Goal: Connect with others: Connect with others

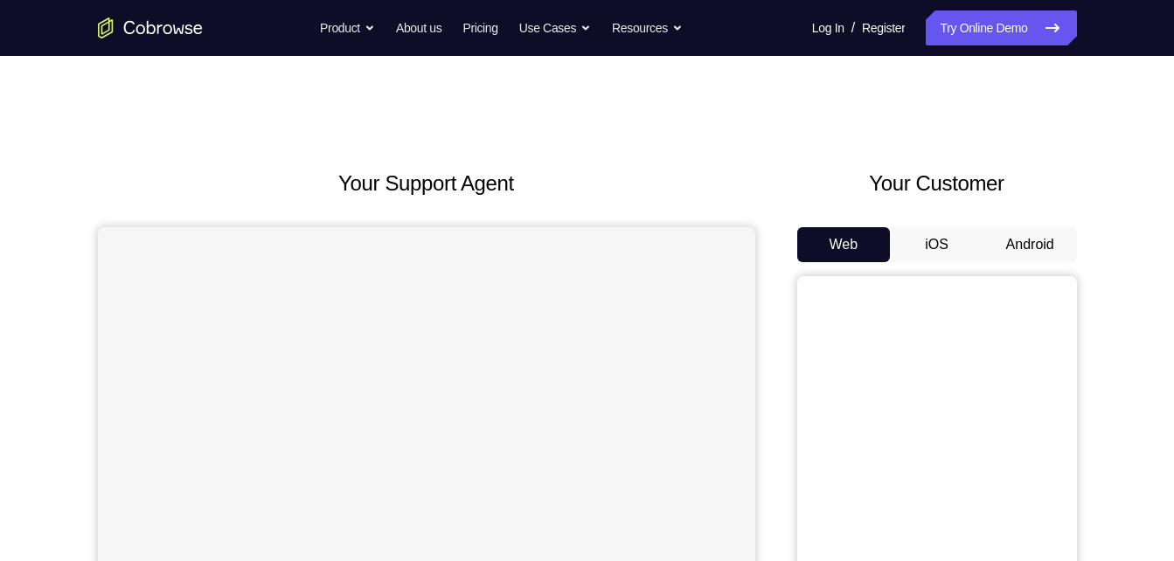
click at [1025, 254] on button "Android" at bounding box center [1031, 244] width 94 height 35
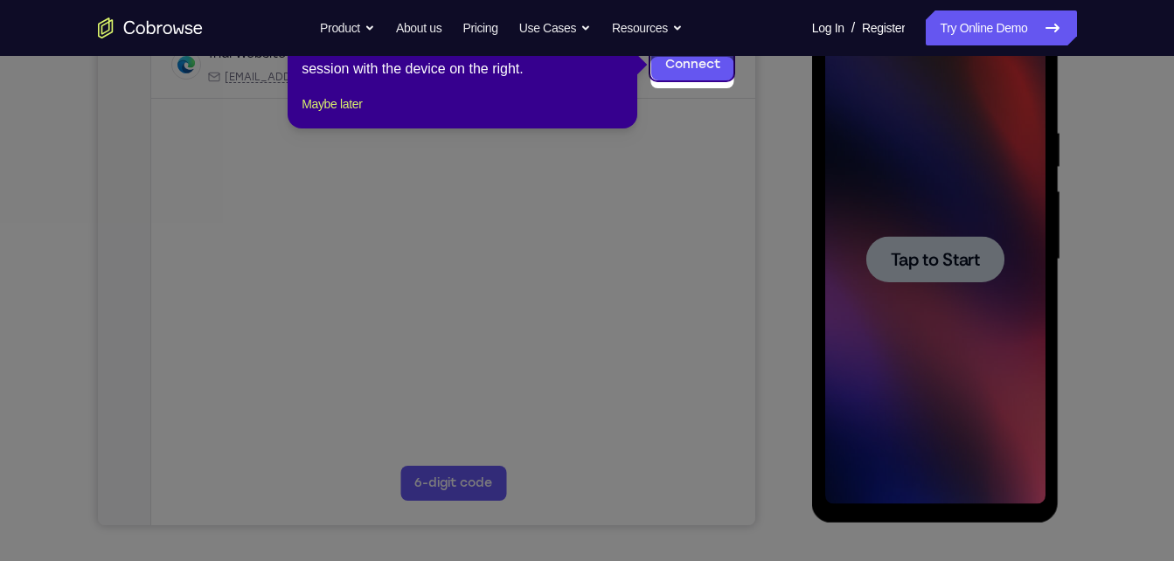
scroll to position [280, 0]
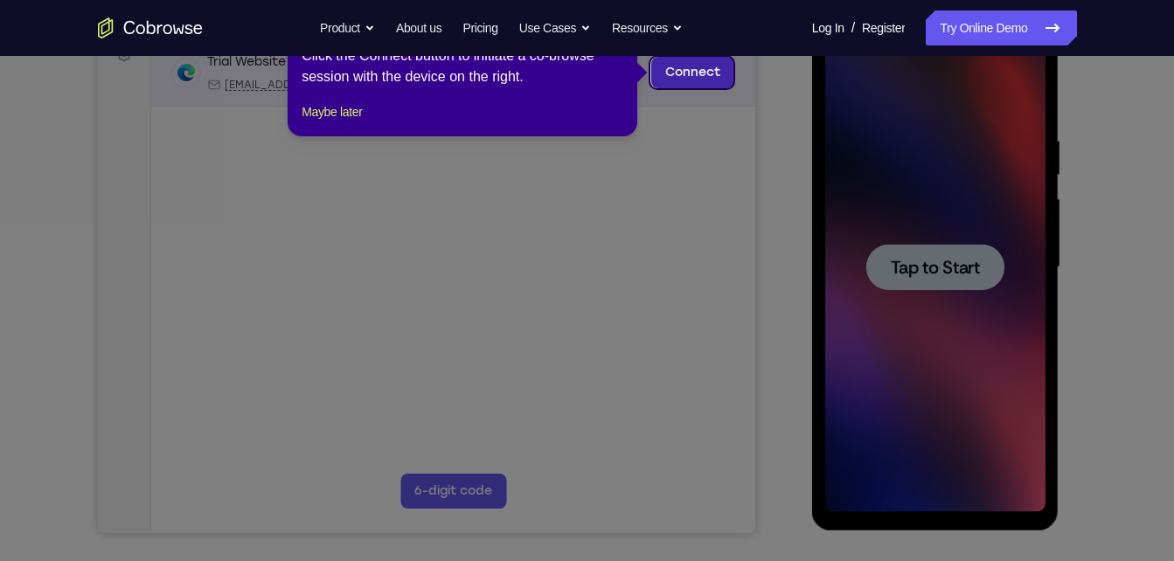
click at [704, 66] on link "Connect" at bounding box center [691, 72] width 83 height 31
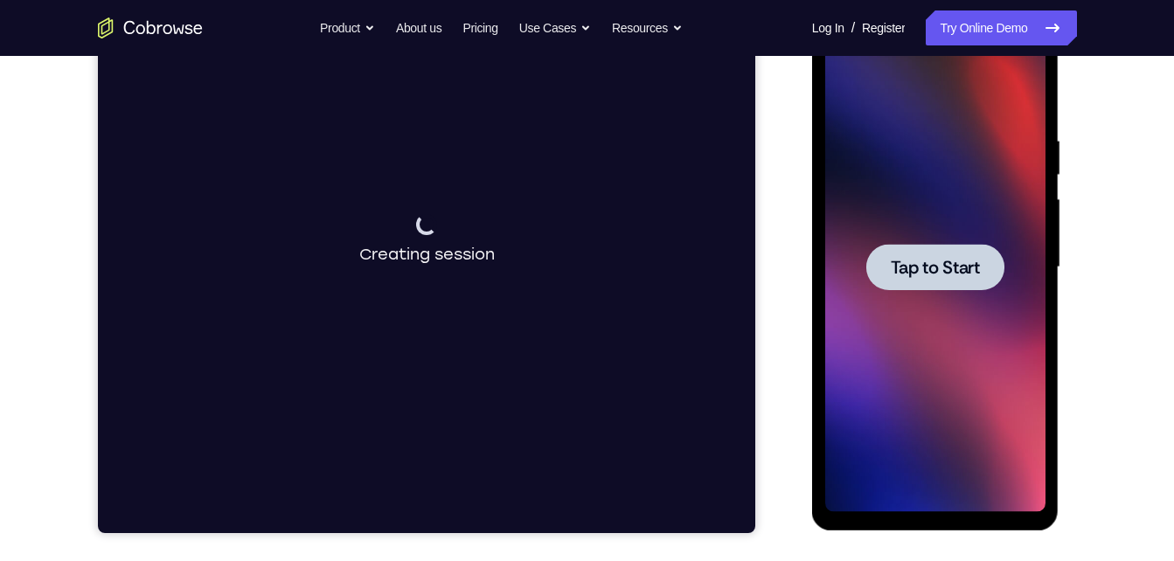
click at [1015, 273] on div at bounding box center [935, 268] width 220 height 490
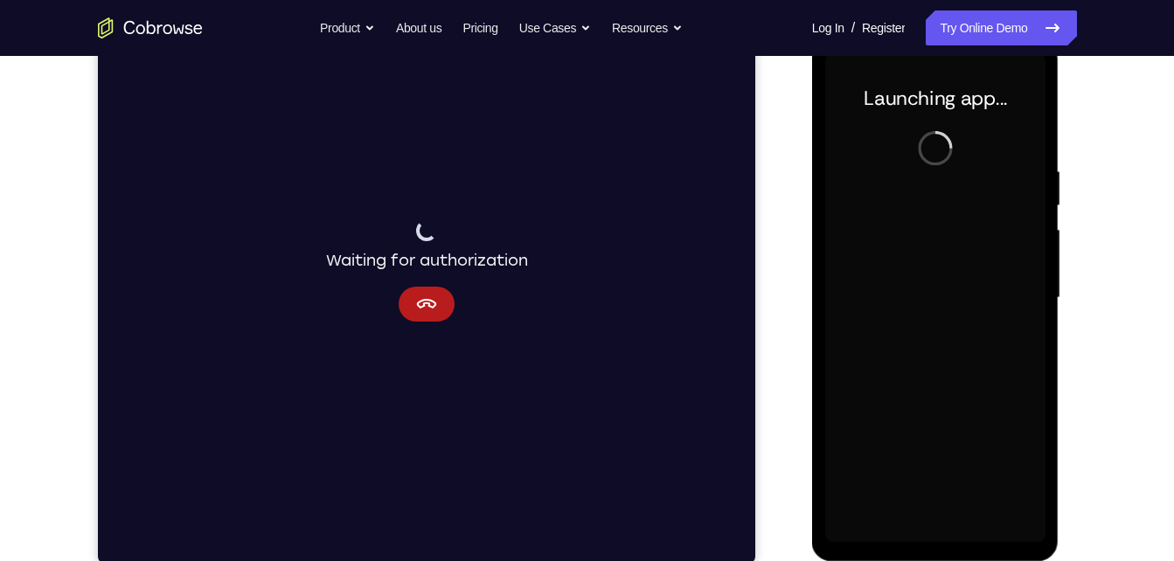
scroll to position [247, 0]
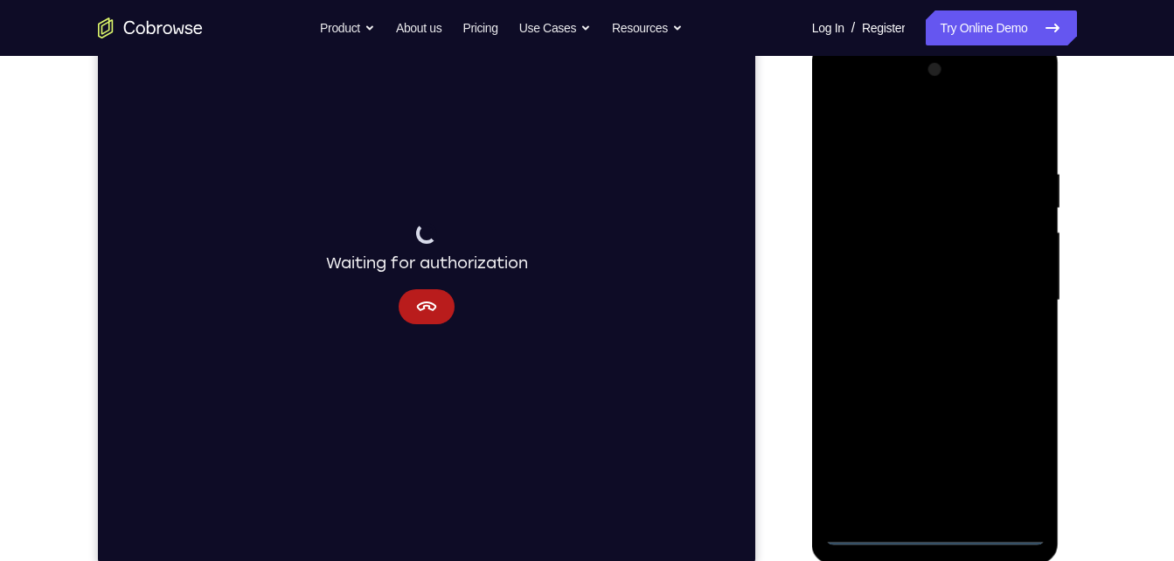
click at [924, 543] on div at bounding box center [935, 301] width 220 height 490
click at [1002, 451] on div at bounding box center [935, 301] width 220 height 490
click at [928, 135] on div at bounding box center [935, 301] width 220 height 490
click at [1006, 294] on div at bounding box center [935, 301] width 220 height 490
click at [948, 504] on div at bounding box center [935, 301] width 220 height 490
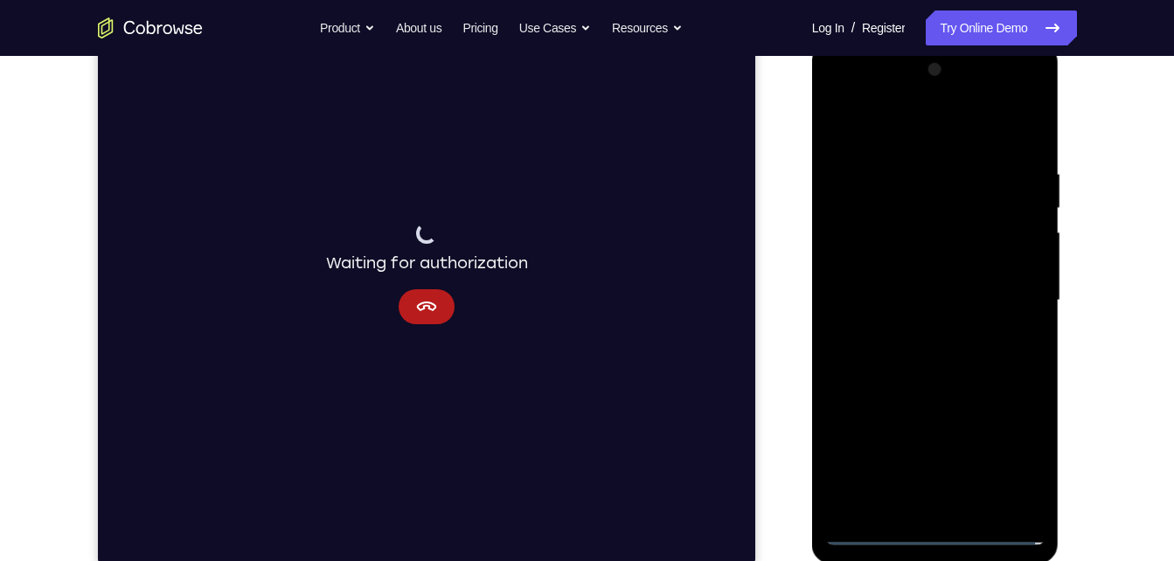
click at [921, 282] on div at bounding box center [935, 301] width 220 height 490
click at [928, 267] on div at bounding box center [935, 301] width 220 height 490
click at [928, 298] on div at bounding box center [935, 301] width 220 height 490
click at [956, 358] on div at bounding box center [935, 301] width 220 height 490
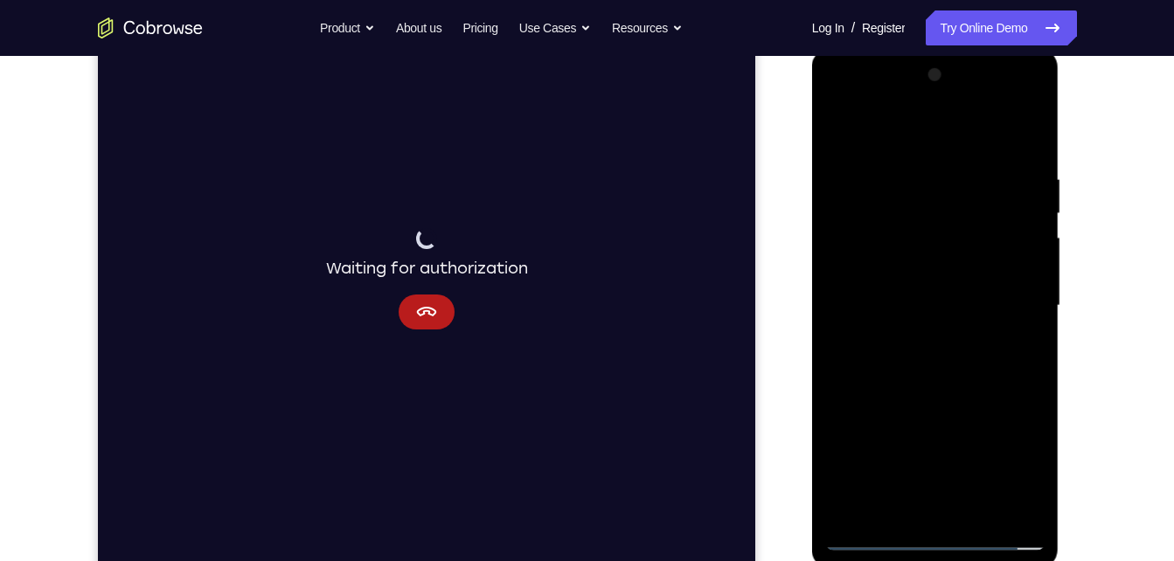
scroll to position [239, 0]
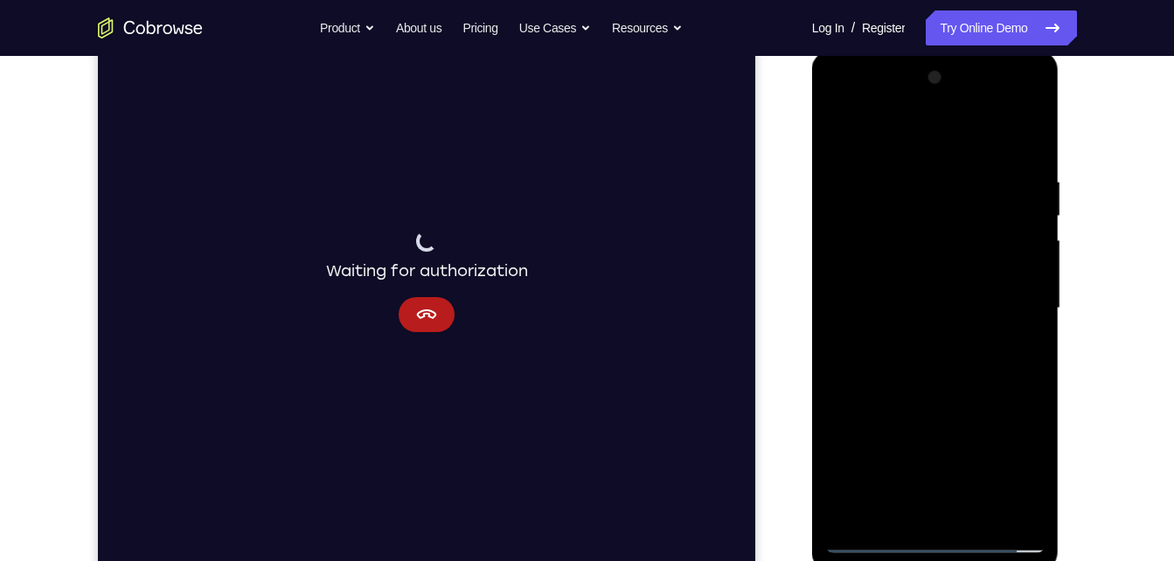
click at [953, 394] on div at bounding box center [935, 309] width 220 height 490
click at [974, 514] on div at bounding box center [935, 309] width 220 height 490
click at [964, 406] on div at bounding box center [935, 309] width 220 height 490
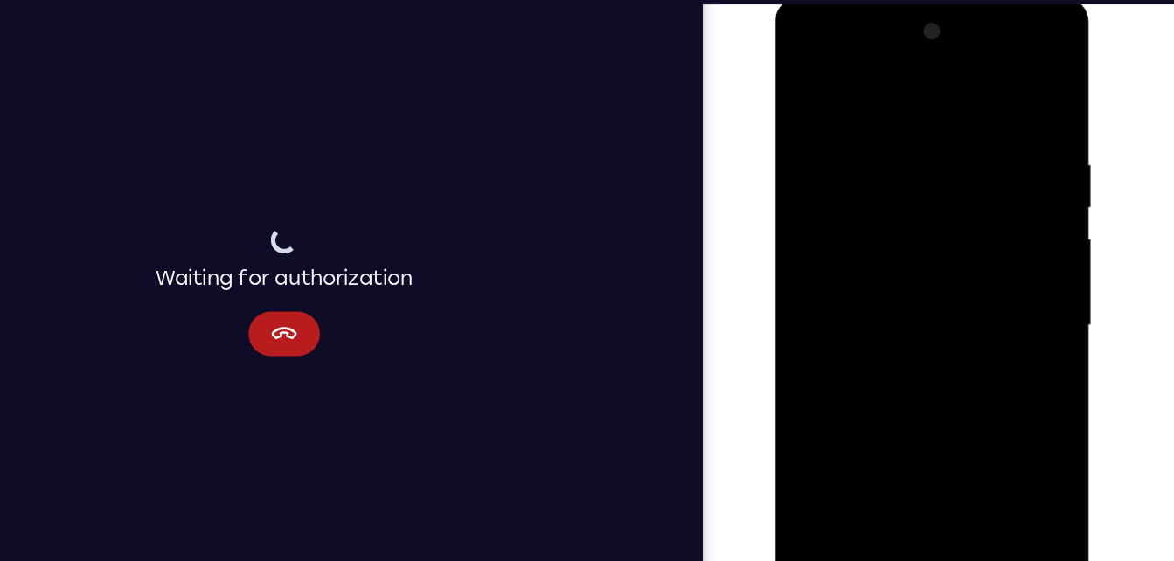
click at [956, 219] on div at bounding box center [899, 256] width 220 height 490
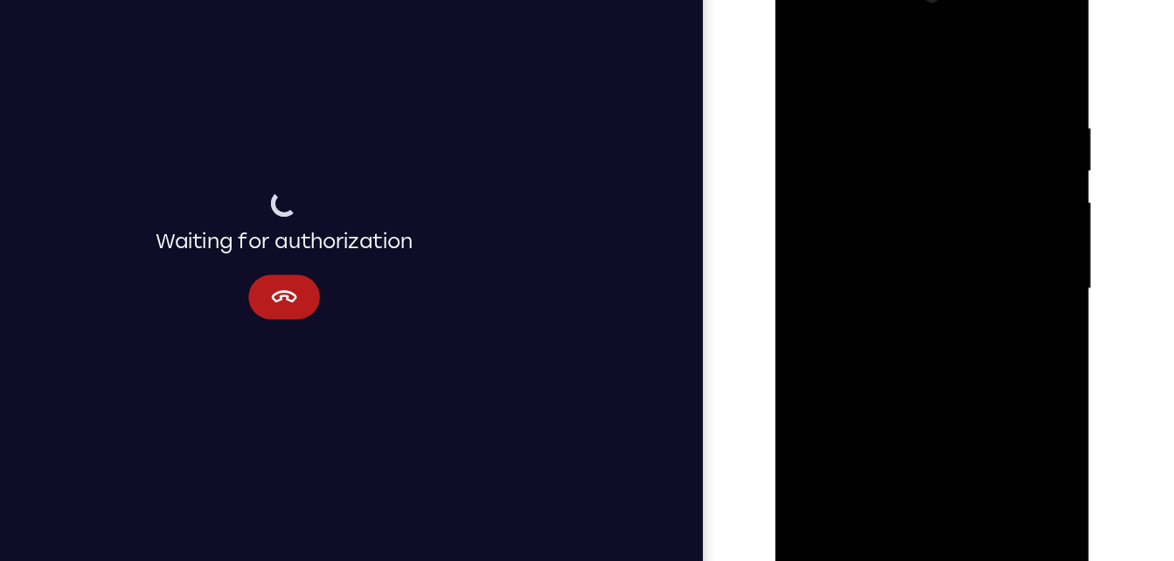
click at [810, 47] on div at bounding box center [899, 220] width 220 height 490
click at [875, 81] on div at bounding box center [899, 220] width 220 height 490
click at [973, 71] on div at bounding box center [899, 220] width 220 height 490
click at [986, 49] on div at bounding box center [899, 220] width 220 height 490
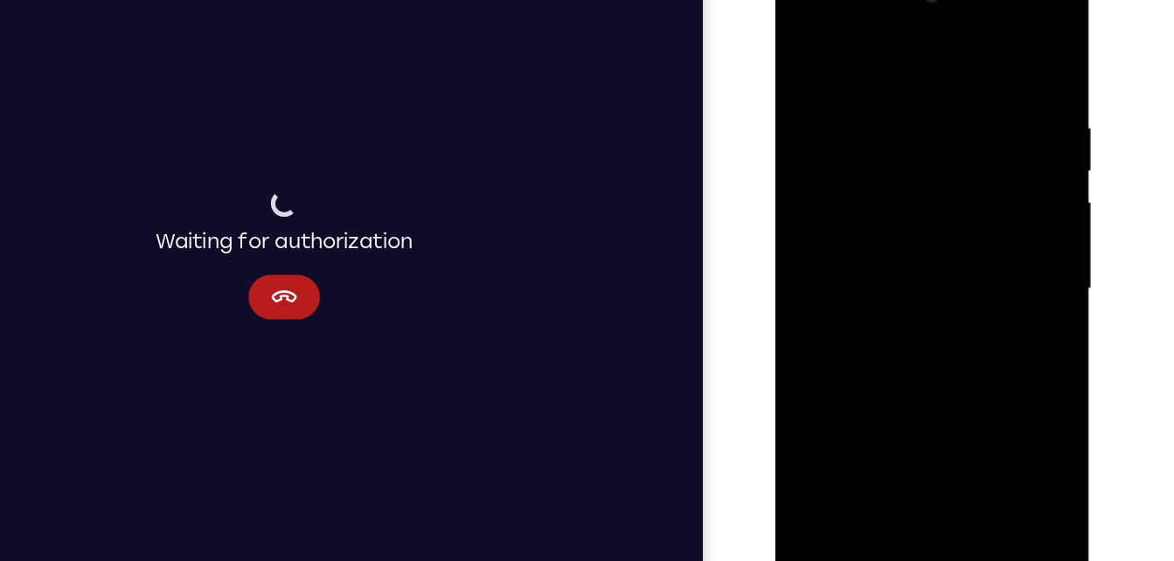
drag, startPoint x: 956, startPoint y: 137, endPoint x: 951, endPoint y: 467, distance: 329.6
click at [951, 467] on div at bounding box center [898, 222] width 247 height 521
click at [944, 423] on div at bounding box center [899, 220] width 220 height 490
click at [810, 44] on div at bounding box center [899, 220] width 220 height 490
click at [991, 39] on div at bounding box center [899, 220] width 220 height 490
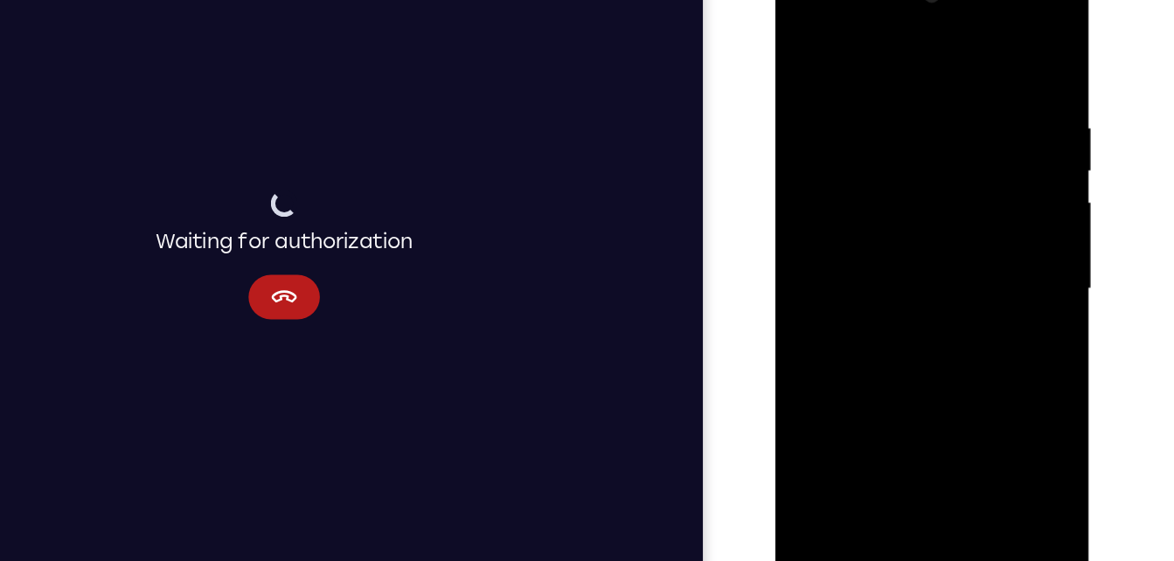
click at [882, 80] on div at bounding box center [899, 220] width 220 height 490
click at [842, 62] on div at bounding box center [899, 220] width 220 height 490
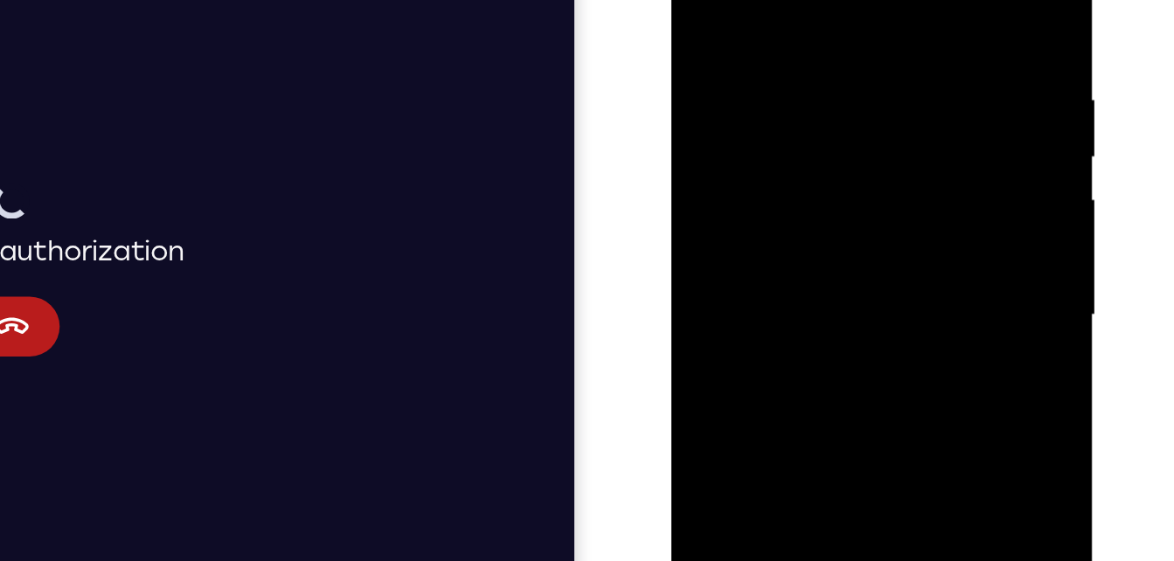
click at [702, 0] on div at bounding box center [795, 133] width 220 height 490
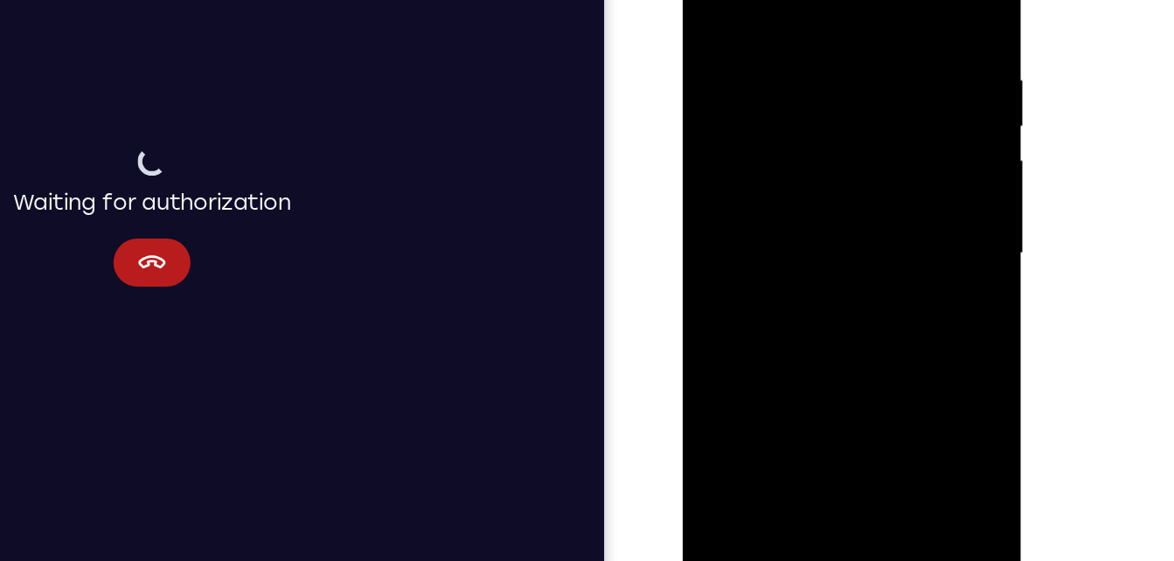
click at [709, 0] on div at bounding box center [805, 158] width 220 height 490
click at [713, 0] on div at bounding box center [805, 158] width 220 height 490
drag, startPoint x: 775, startPoint y: 189, endPoint x: 761, endPoint y: 413, distance: 224.2
click at [761, 413] on div at bounding box center [805, 159] width 247 height 521
drag, startPoint x: 817, startPoint y: 125, endPoint x: 783, endPoint y: 413, distance: 289.5
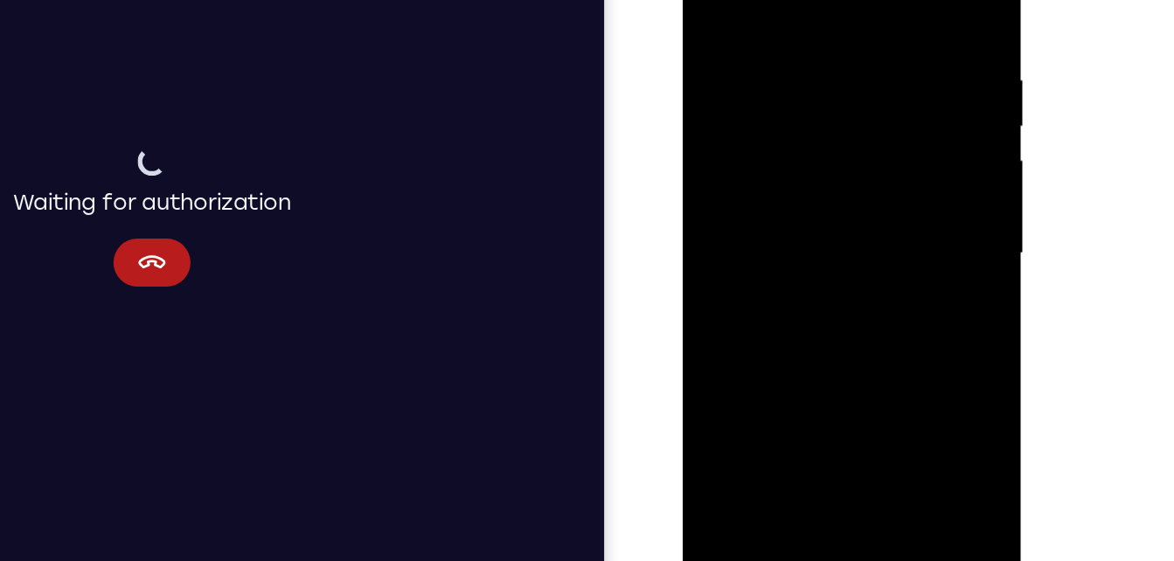
click at [783, 413] on div at bounding box center [805, 159] width 247 height 521
click at [761, 362] on div at bounding box center [805, 158] width 220 height 490
click at [834, 0] on div at bounding box center [805, 158] width 220 height 490
click at [715, 28] on div at bounding box center [805, 158] width 220 height 490
click at [720, 0] on div at bounding box center [805, 158] width 220 height 490
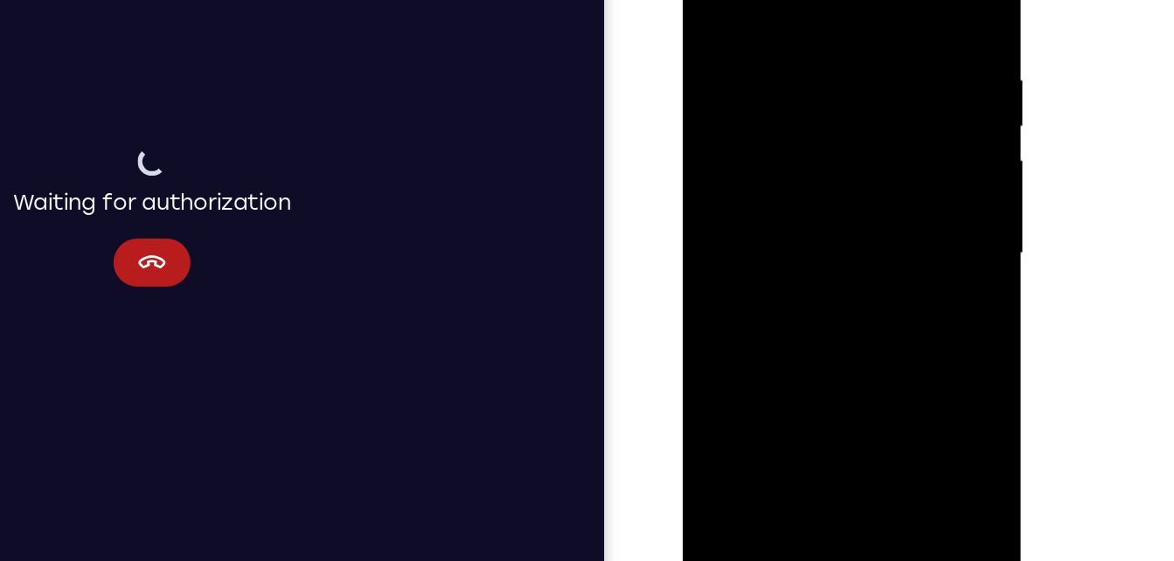
click at [708, 0] on div at bounding box center [805, 158] width 220 height 490
click at [896, 0] on div at bounding box center [805, 158] width 220 height 490
click at [900, 31] on div at bounding box center [805, 158] width 220 height 490
click at [897, 0] on div at bounding box center [805, 158] width 220 height 490
click at [727, 367] on div at bounding box center [805, 158] width 220 height 490
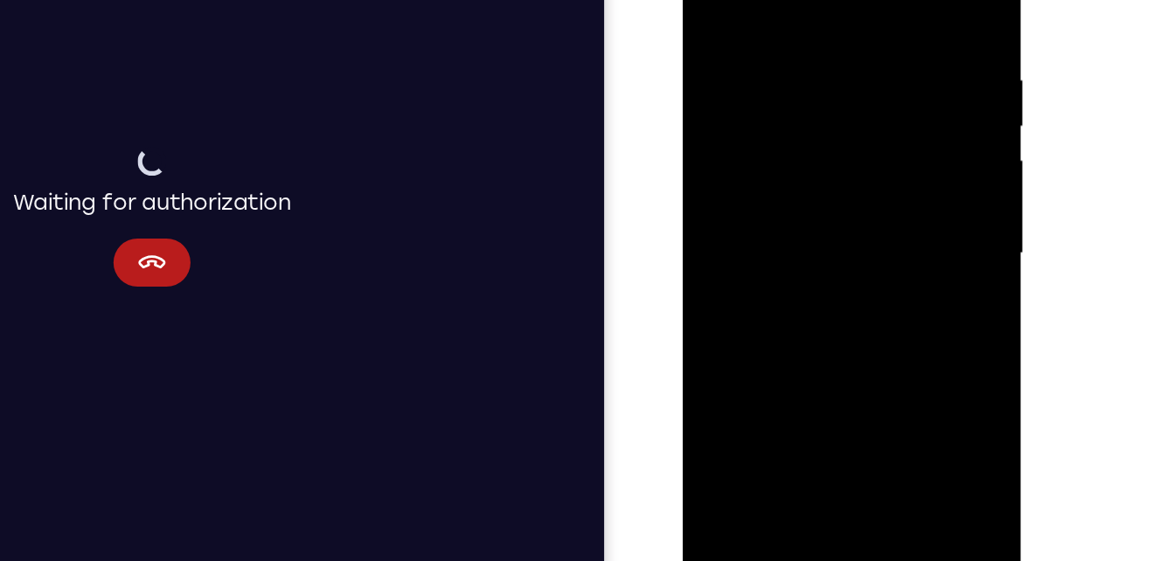
drag, startPoint x: 796, startPoint y: 83, endPoint x: 912, endPoint y: 413, distance: 349.2
click at [912, 413] on div at bounding box center [805, 159] width 247 height 521
click at [903, 147] on div at bounding box center [805, 158] width 220 height 490
drag, startPoint x: 903, startPoint y: 147, endPoint x: 843, endPoint y: 360, distance: 221.7
click at [843, 360] on div at bounding box center [805, 158] width 220 height 490
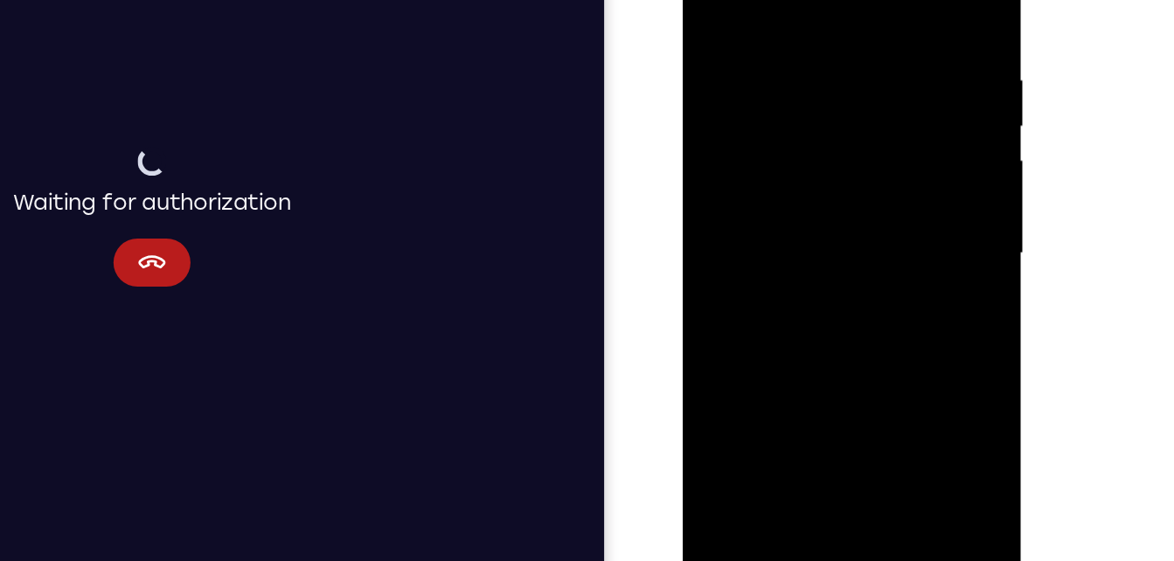
click at [843, 360] on div at bounding box center [805, 158] width 220 height 490
click at [848, 365] on div at bounding box center [805, 158] width 220 height 490
click at [710, 0] on div at bounding box center [805, 158] width 220 height 490
click at [708, 0] on div at bounding box center [805, 158] width 220 height 490
click at [908, 157] on div at bounding box center [805, 156] width 220 height 490
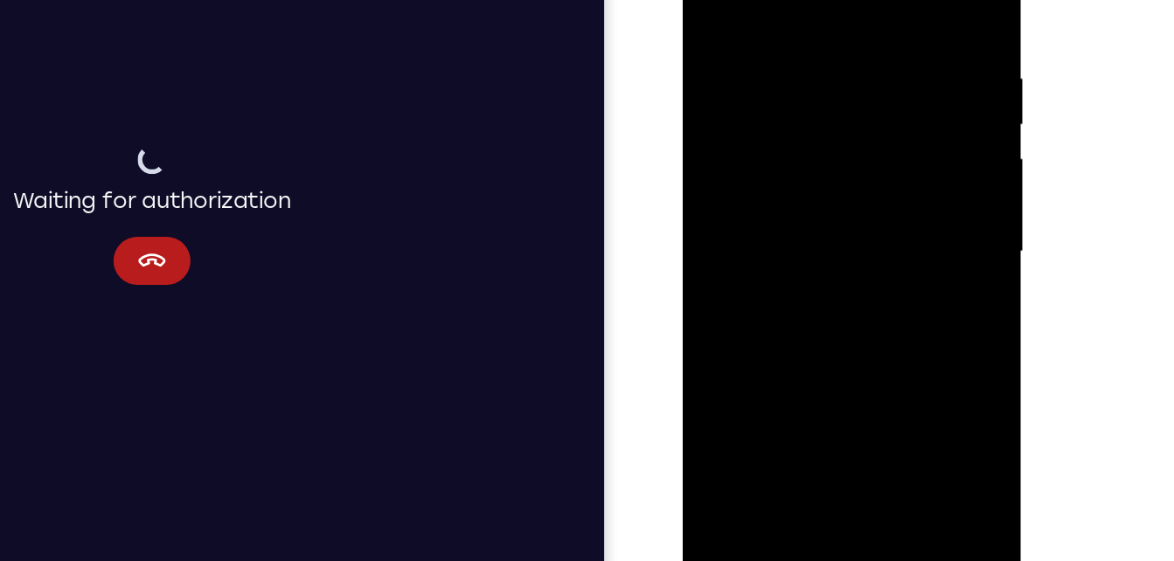
click at [908, 157] on div at bounding box center [805, 156] width 220 height 490
click at [706, 0] on div at bounding box center [805, 156] width 220 height 490
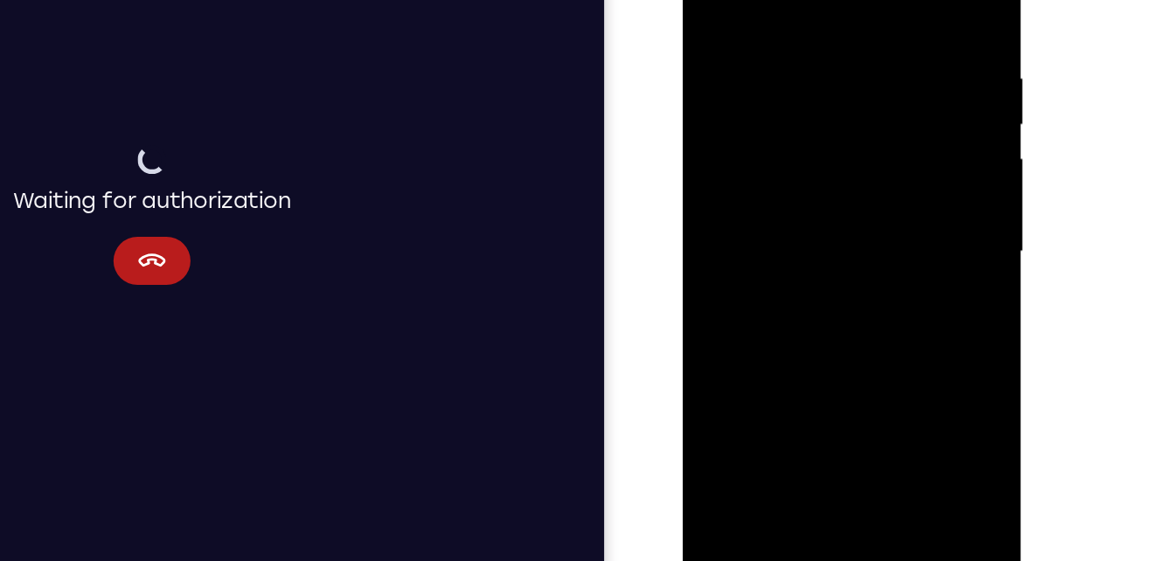
click at [742, 12] on div at bounding box center [805, 156] width 220 height 490
click at [731, 27] on div at bounding box center [805, 156] width 220 height 490
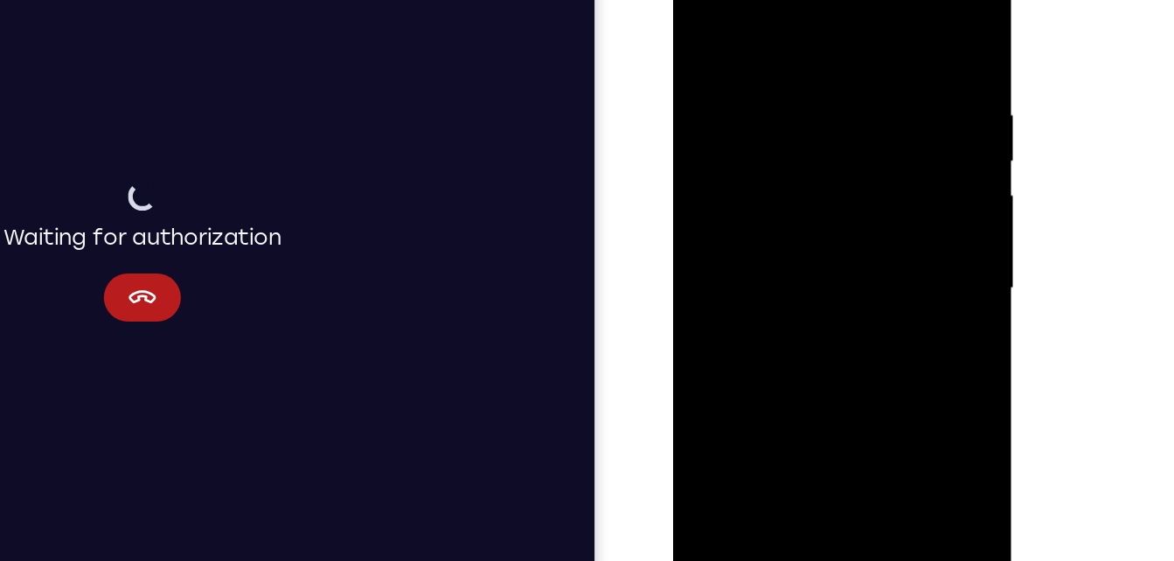
click at [699, 15] on div at bounding box center [795, 193] width 220 height 490
drag, startPoint x: 836, startPoint y: 182, endPoint x: 782, endPoint y: 78, distance: 116.9
click at [782, 78] on div at bounding box center [795, 193] width 220 height 490
drag, startPoint x: 790, startPoint y: 258, endPoint x: 765, endPoint y: 150, distance: 110.5
click at [765, 150] on div at bounding box center [795, 193] width 220 height 490
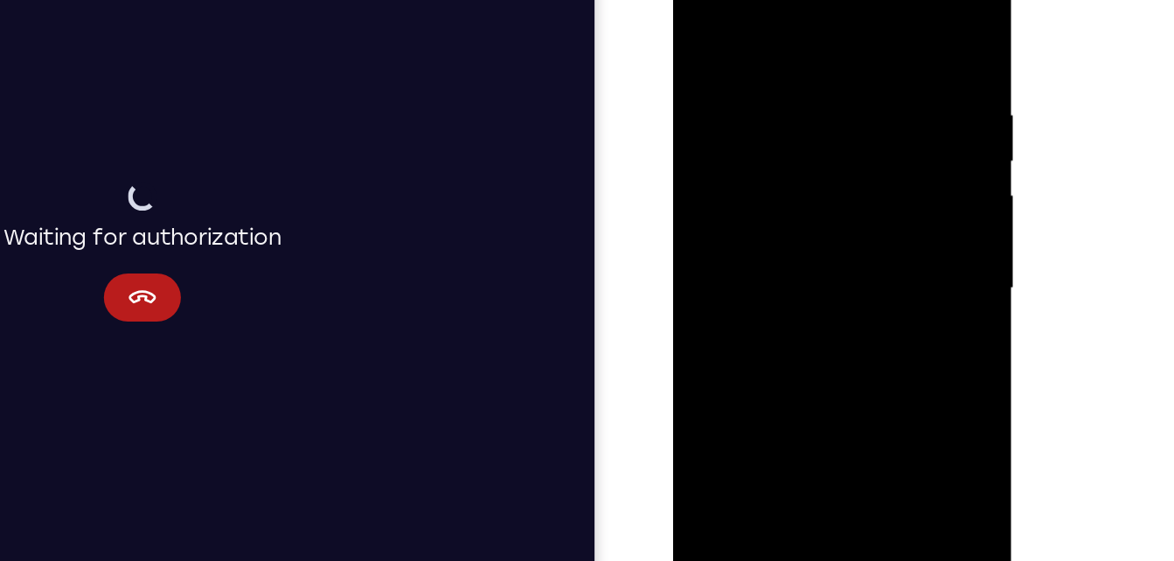
drag, startPoint x: 804, startPoint y: 336, endPoint x: 780, endPoint y: 237, distance: 101.8
click at [780, 237] on div at bounding box center [795, 193] width 220 height 490
click at [724, 246] on div at bounding box center [795, 193] width 220 height 490
drag, startPoint x: 887, startPoint y: 112, endPoint x: 850, endPoint y: 311, distance: 202.7
click at [850, 311] on div at bounding box center [795, 193] width 220 height 490
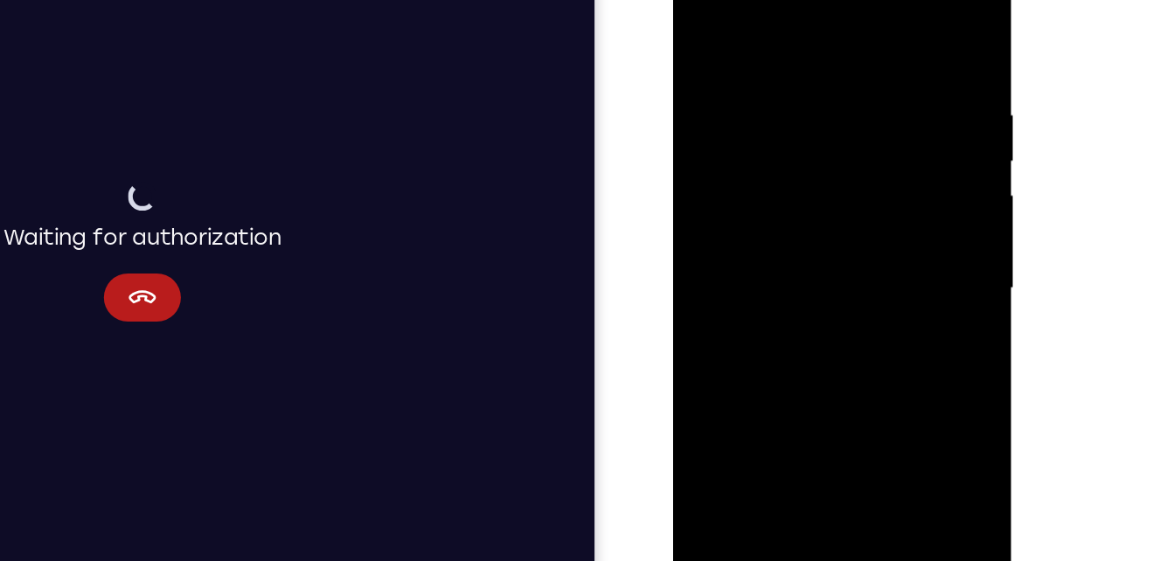
click at [893, 191] on div at bounding box center [795, 193] width 220 height 490
click at [702, 13] on div at bounding box center [795, 193] width 220 height 490
drag, startPoint x: 896, startPoint y: 218, endPoint x: 826, endPoint y: 96, distance: 140.2
click at [826, 96] on div at bounding box center [795, 193] width 220 height 490
click at [713, 71] on div at bounding box center [795, 193] width 220 height 490
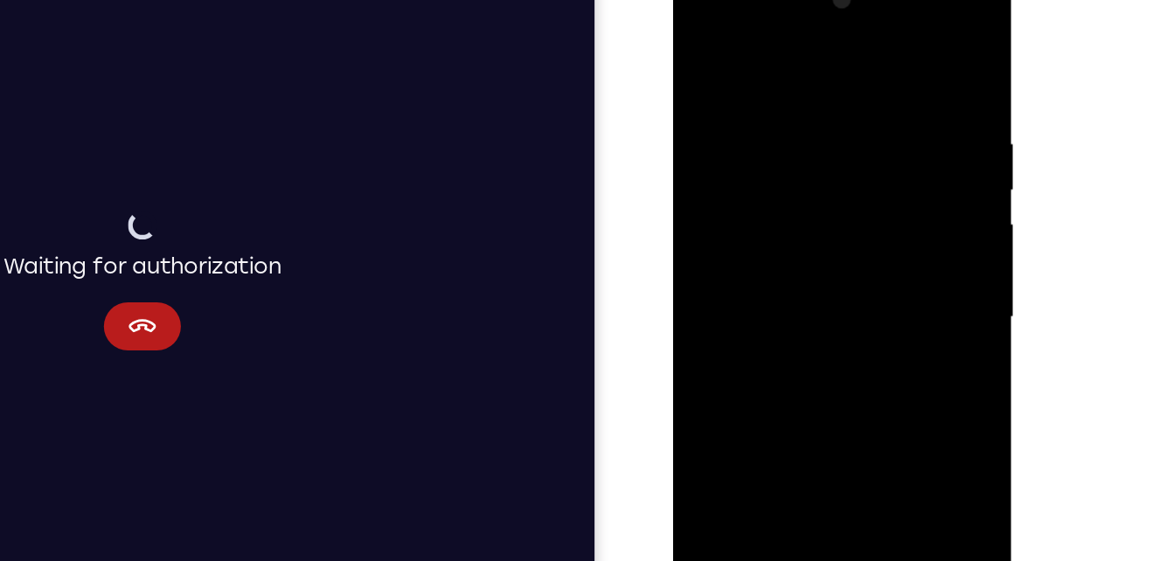
click at [878, 120] on div at bounding box center [795, 221] width 220 height 490
click at [888, 149] on div at bounding box center [795, 221] width 220 height 490
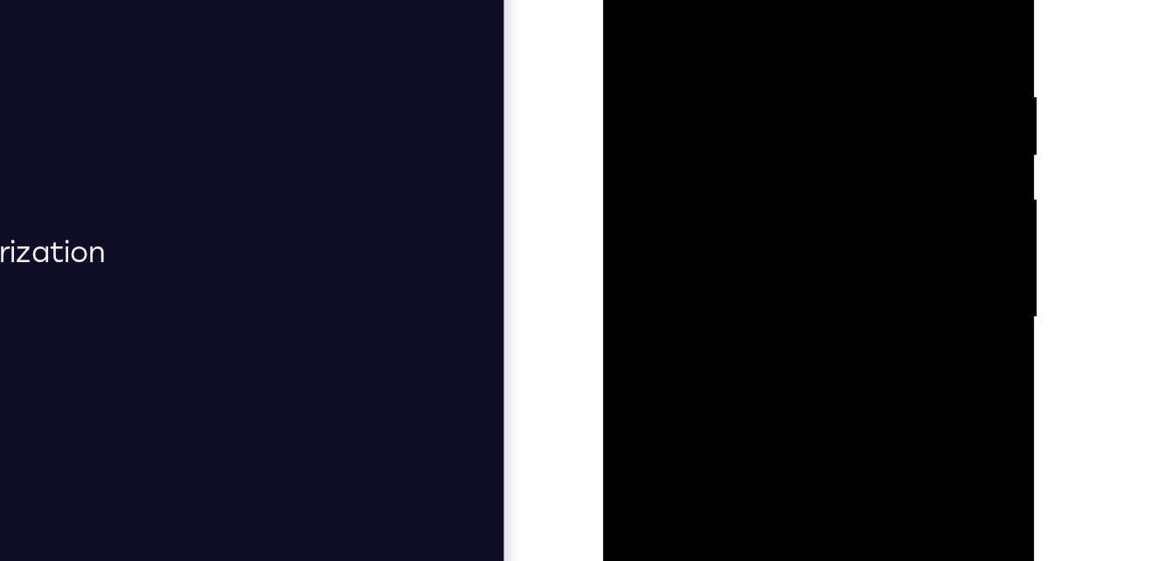
click at [817, 54] on div at bounding box center [726, 125] width 220 height 490
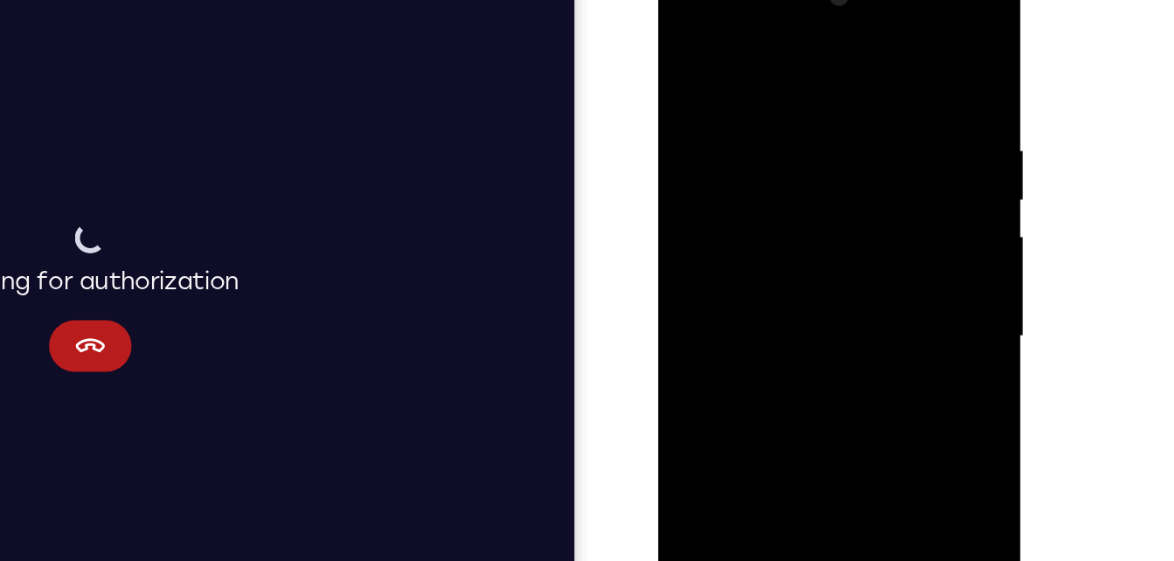
click at [879, 135] on div at bounding box center [781, 216] width 220 height 490
click at [685, 139] on div at bounding box center [781, 216] width 220 height 490
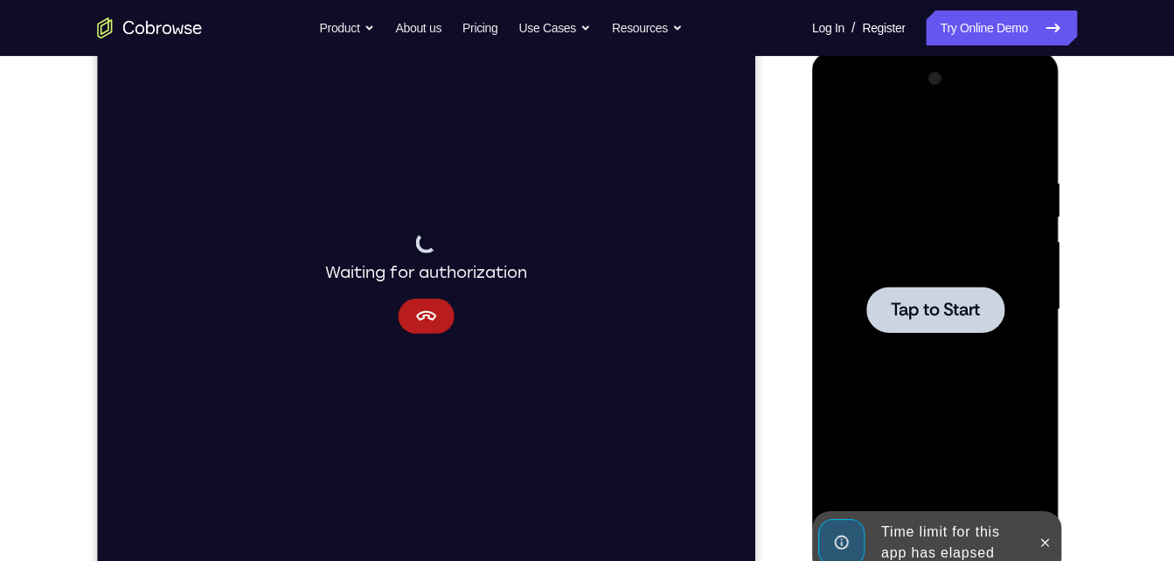
scroll to position [238, 0]
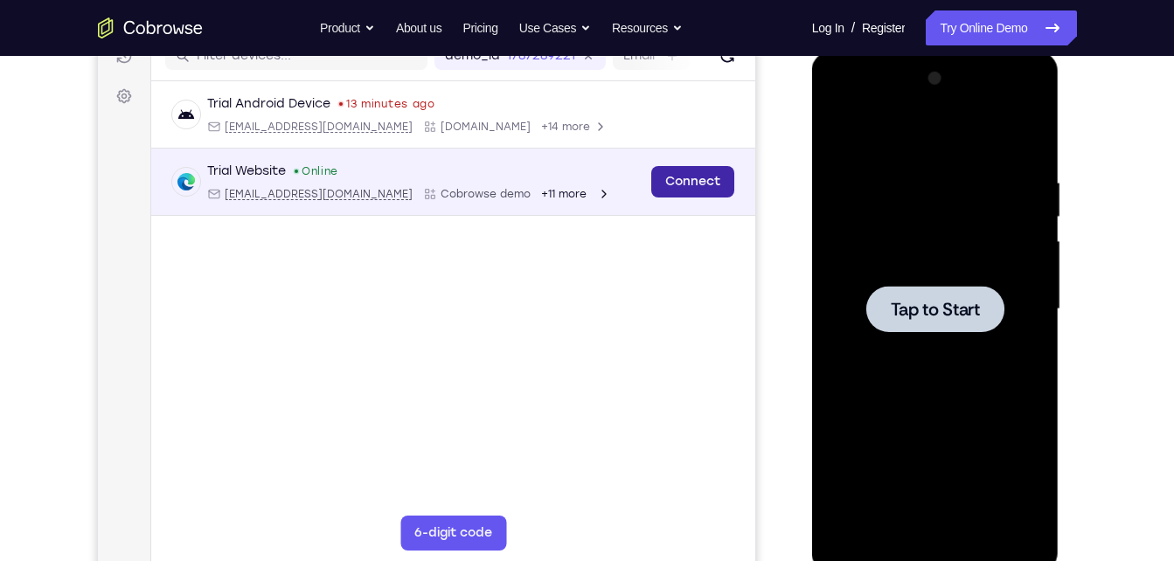
click at [721, 191] on link "Connect" at bounding box center [691, 181] width 83 height 31
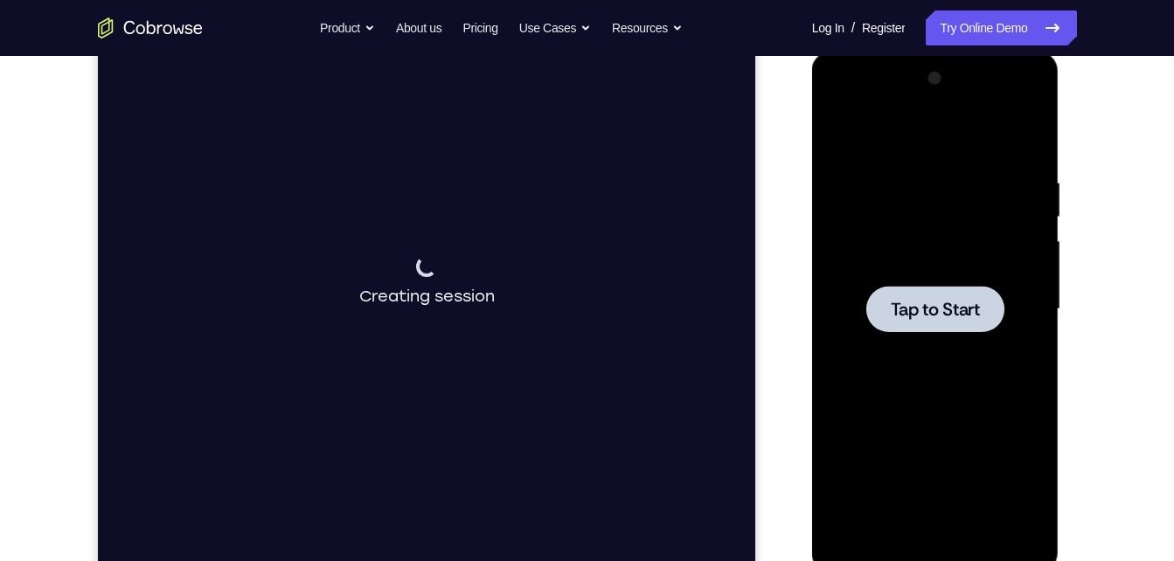
click at [895, 324] on div at bounding box center [935, 309] width 138 height 46
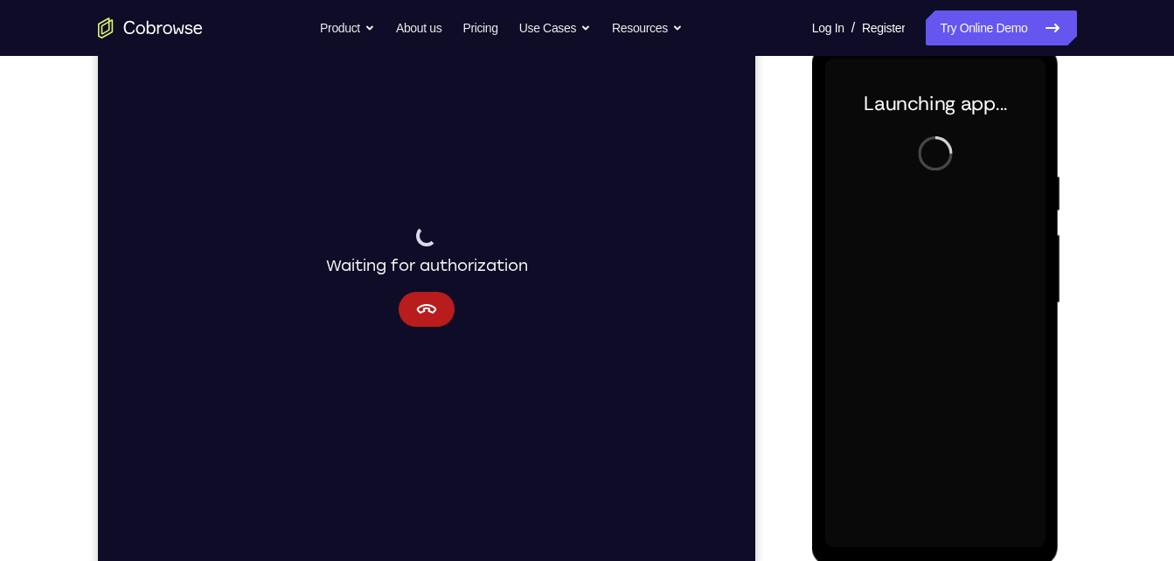
scroll to position [245, 0]
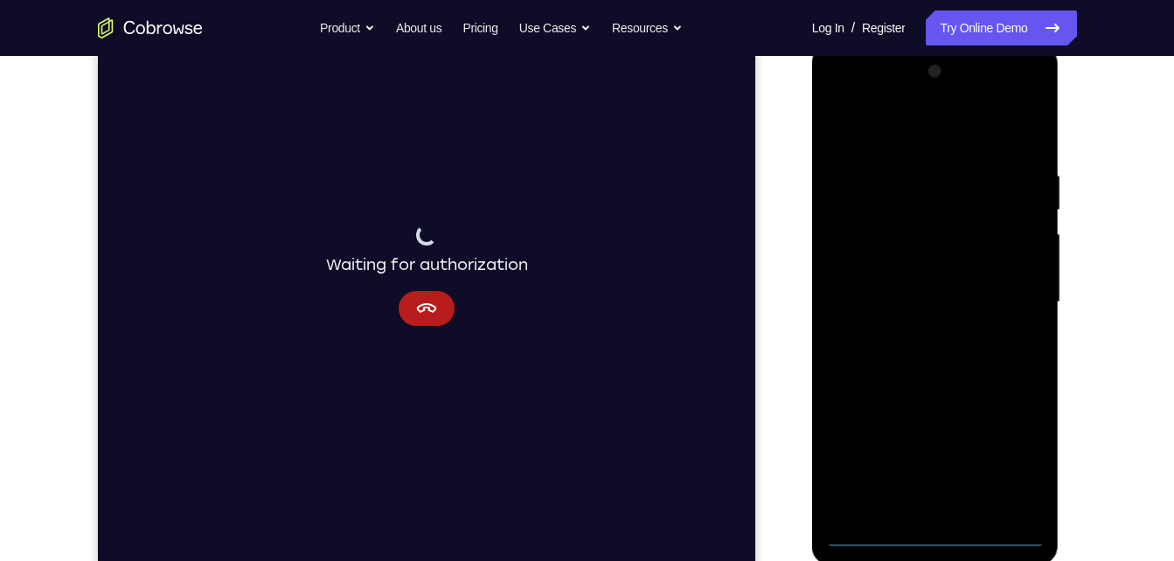
click at [932, 528] on div at bounding box center [935, 303] width 220 height 490
click at [946, 529] on div at bounding box center [935, 303] width 220 height 490
click at [1012, 474] on div at bounding box center [935, 303] width 220 height 490
click at [878, 132] on div at bounding box center [935, 303] width 220 height 490
click at [1012, 289] on div at bounding box center [935, 303] width 220 height 490
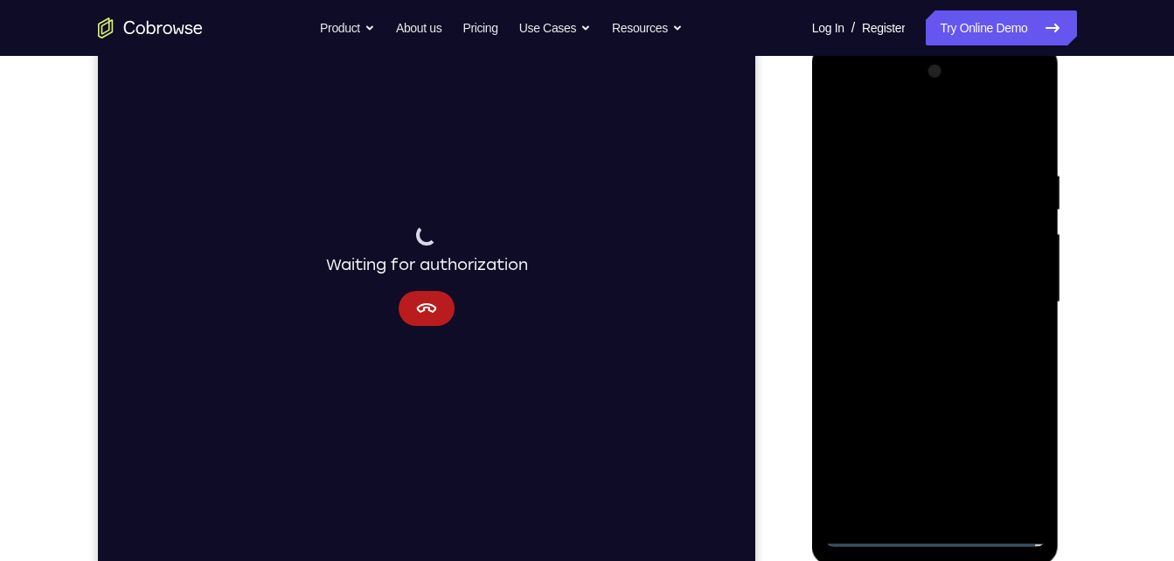
drag, startPoint x: 897, startPoint y: 324, endPoint x: 922, endPoint y: 337, distance: 28.5
click at [922, 337] on div at bounding box center [935, 303] width 220 height 490
click at [920, 331] on div at bounding box center [935, 303] width 220 height 490
click at [913, 323] on div at bounding box center [935, 303] width 220 height 490
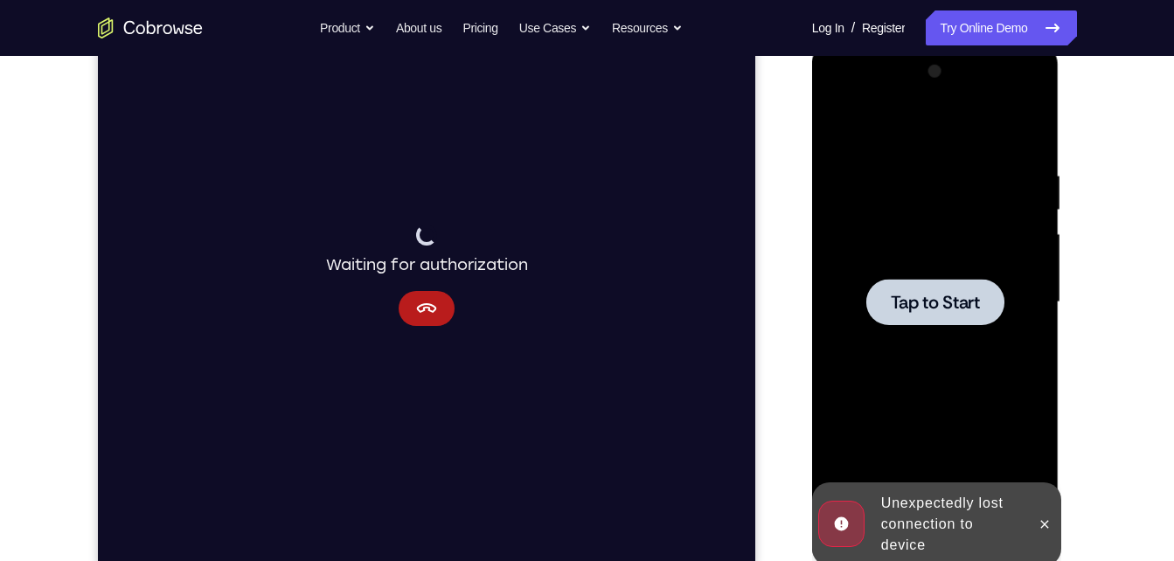
click at [921, 325] on div at bounding box center [935, 303] width 220 height 490
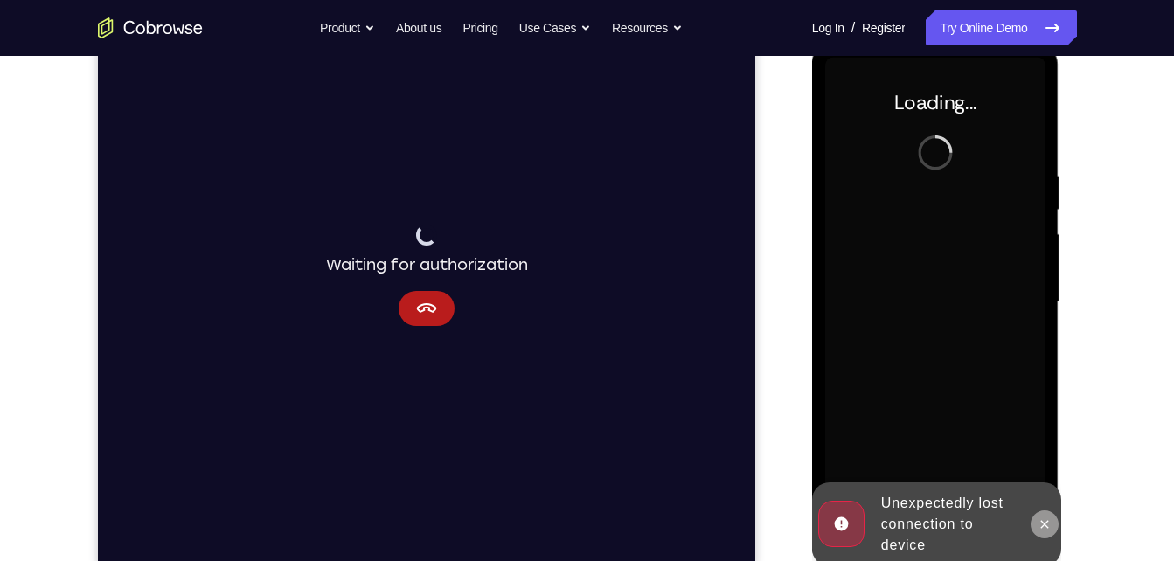
click at [1045, 532] on button at bounding box center [1045, 525] width 28 height 28
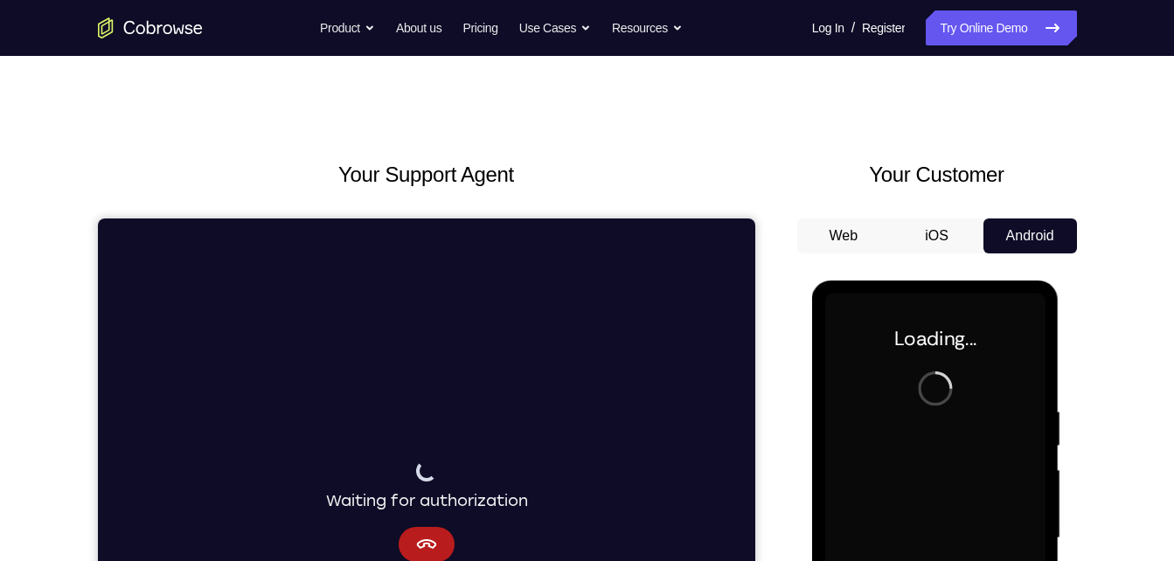
scroll to position [0, 0]
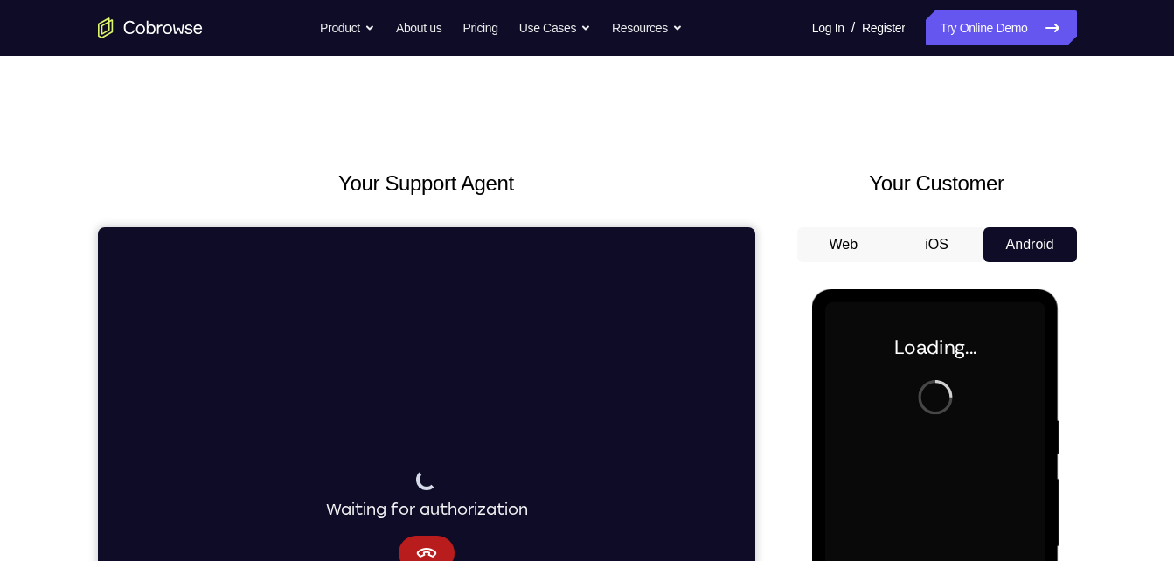
click at [747, 314] on div "Waiting for authorization" at bounding box center [425, 520] width 657 height 586
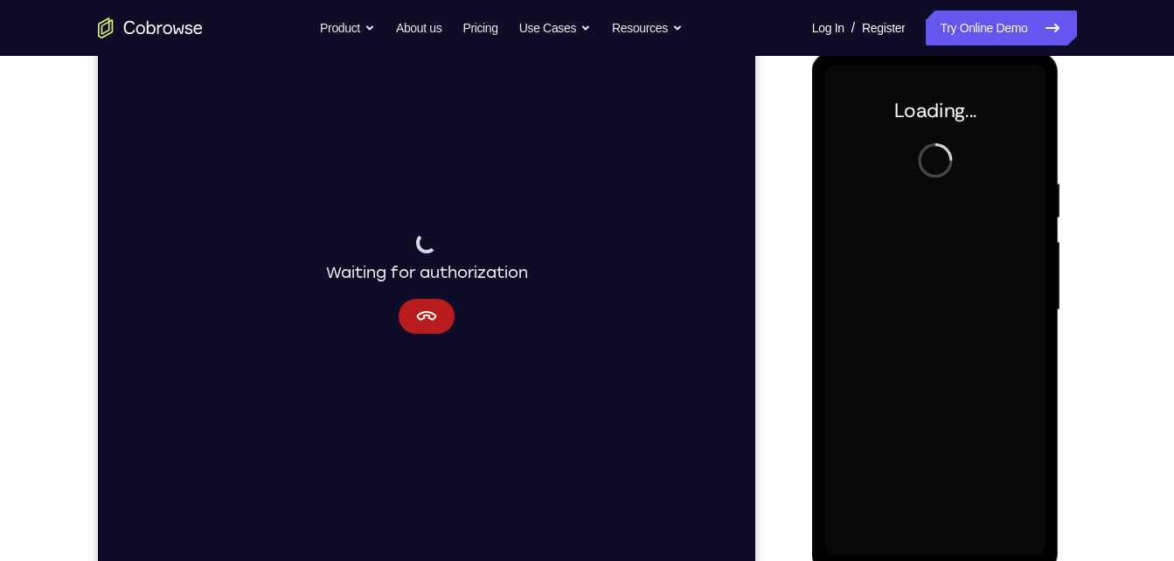
scroll to position [238, 0]
click at [913, 277] on div at bounding box center [935, 310] width 220 height 490
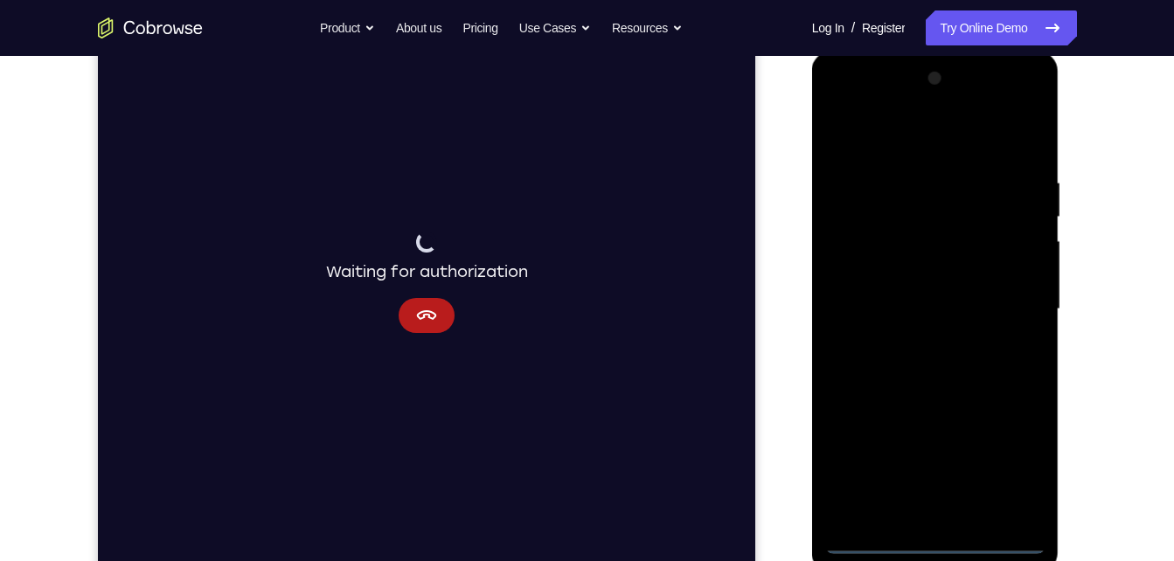
click at [941, 537] on div at bounding box center [935, 310] width 220 height 490
click at [1009, 474] on div at bounding box center [935, 310] width 220 height 490
click at [913, 140] on div at bounding box center [935, 310] width 220 height 490
click at [1011, 304] on div at bounding box center [935, 310] width 220 height 490
click at [905, 334] on div at bounding box center [935, 310] width 220 height 490
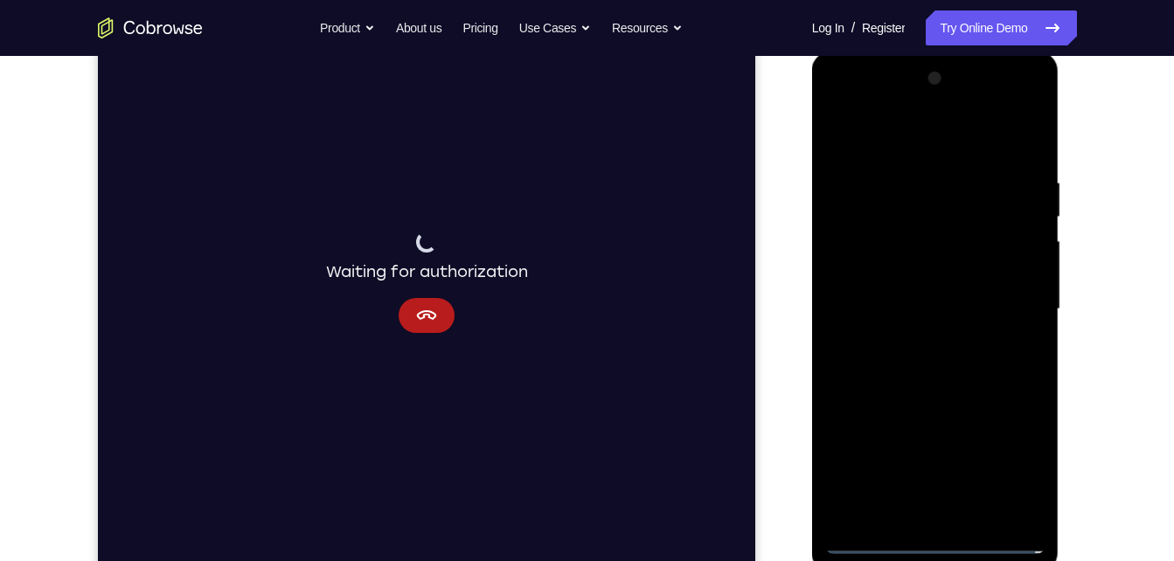
click at [925, 296] on div at bounding box center [935, 310] width 220 height 490
click at [932, 276] on div at bounding box center [935, 310] width 220 height 490
click at [942, 311] on div at bounding box center [935, 310] width 220 height 490
click at [939, 370] on div at bounding box center [935, 310] width 220 height 490
click at [941, 369] on div at bounding box center [935, 310] width 220 height 490
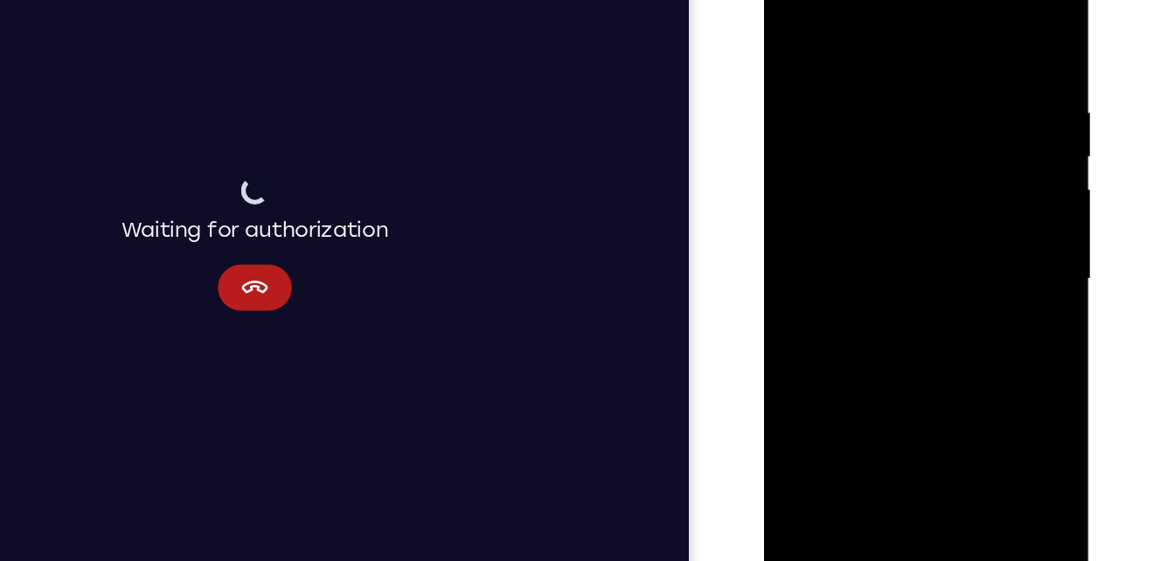
click at [926, 402] on div at bounding box center [887, 197] width 220 height 490
click at [909, 274] on div at bounding box center [887, 197] width 220 height 490
click at [933, 399] on div at bounding box center [887, 197] width 220 height 490
click at [887, 289] on div at bounding box center [887, 197] width 220 height 490
click at [984, 103] on div at bounding box center [887, 197] width 220 height 490
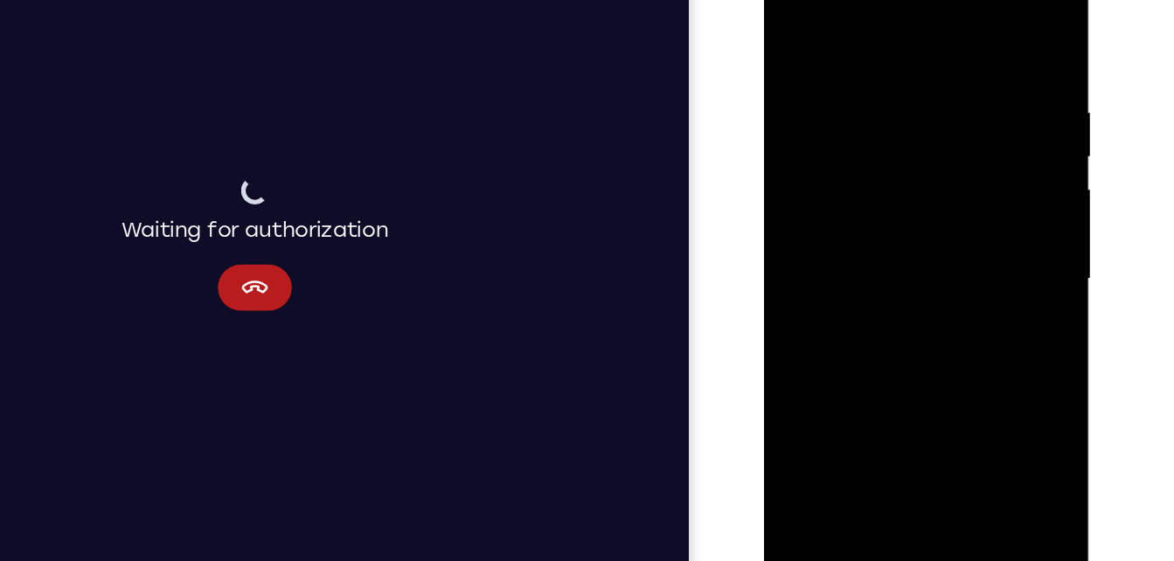
click at [984, 103] on div at bounding box center [887, 197] width 220 height 490
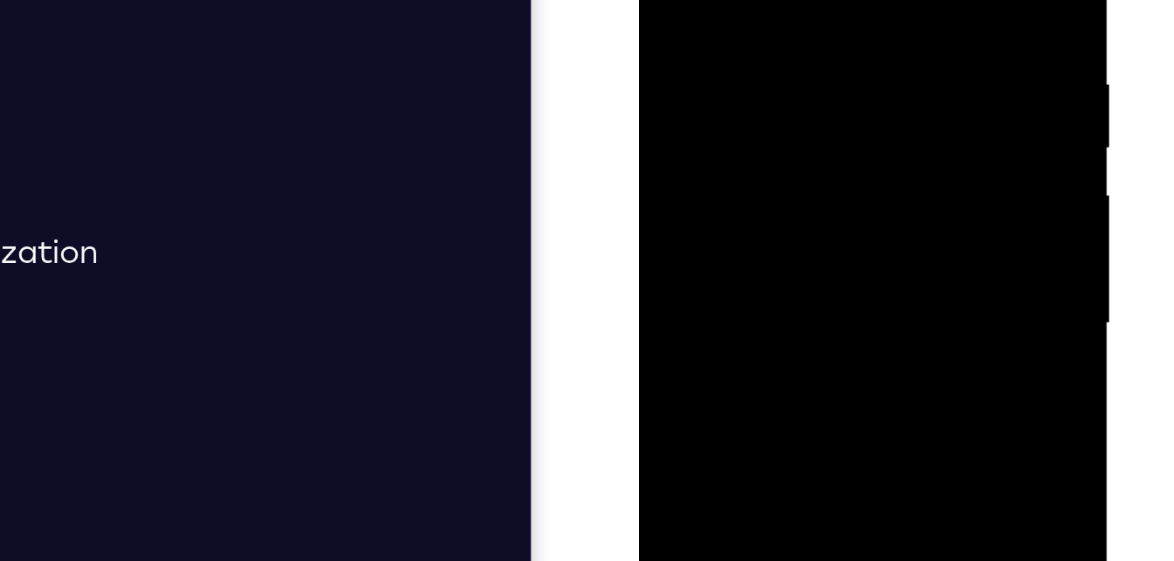
click at [796, 0] on div at bounding box center [762, 92] width 220 height 490
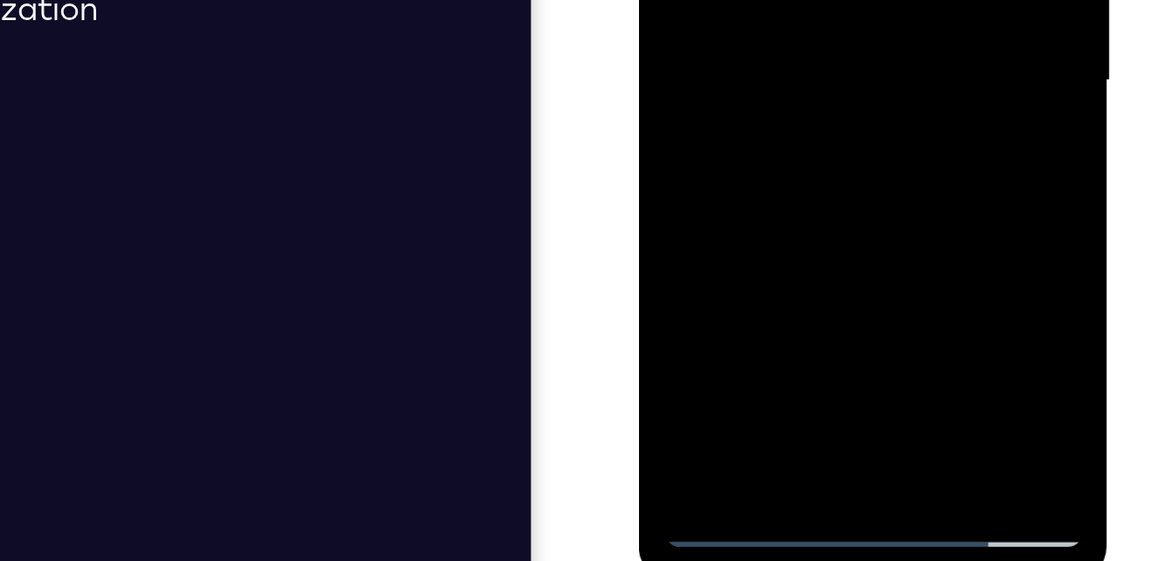
scroll to position [283, 0]
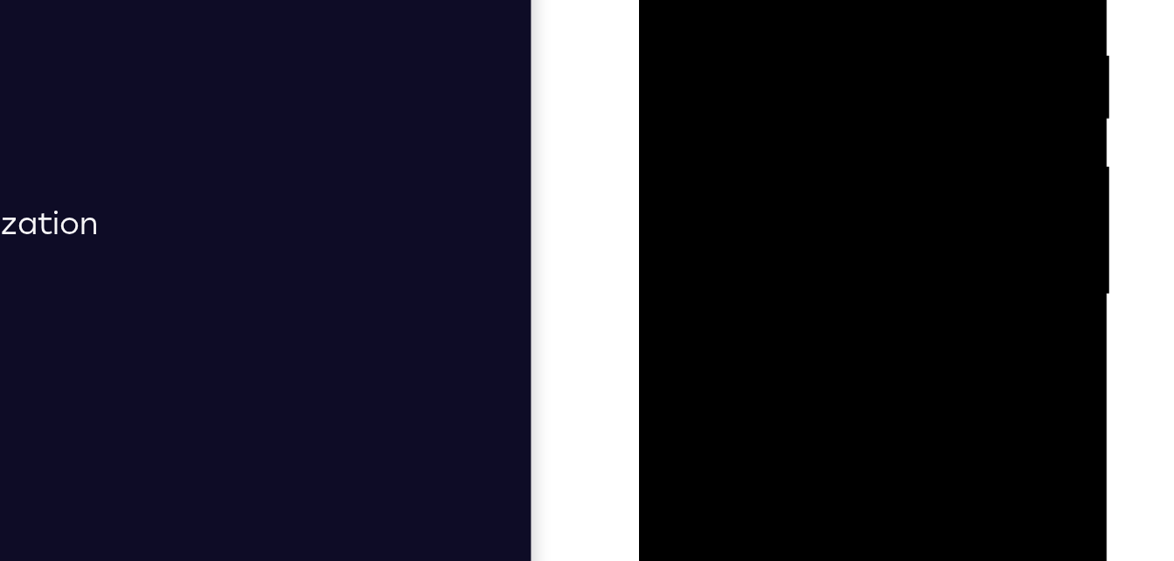
click at [796, 0] on div at bounding box center [762, 64] width 220 height 490
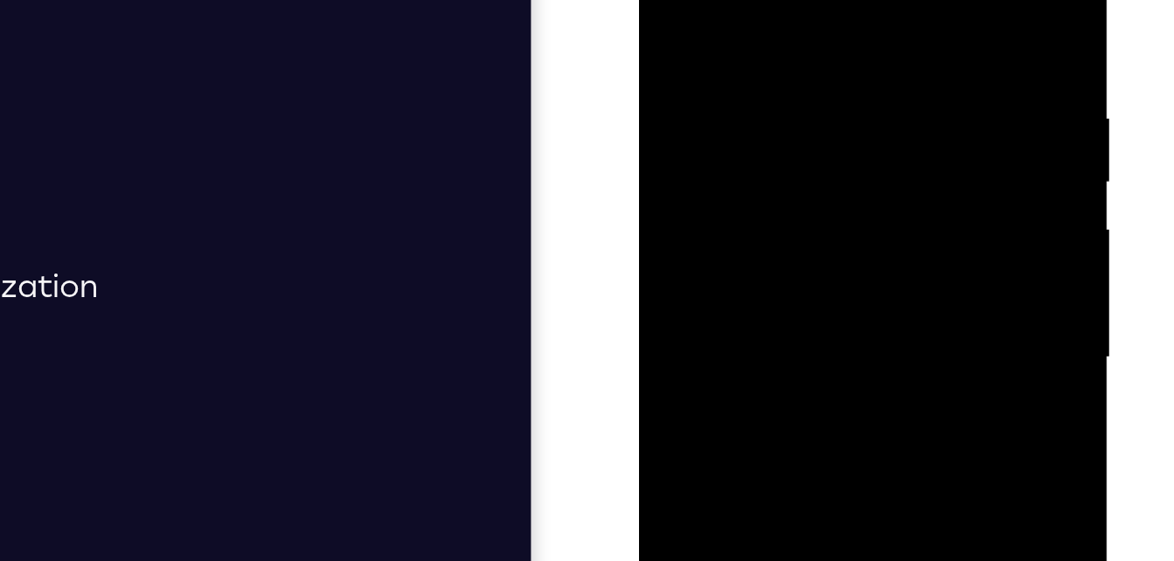
click at [796, 20] on div at bounding box center [762, 127] width 220 height 490
click at [858, 34] on div at bounding box center [762, 127] width 220 height 490
click at [810, 0] on div at bounding box center [762, 127] width 220 height 490
click at [815, 0] on div at bounding box center [762, 127] width 220 height 490
click at [669, 0] on div at bounding box center [762, 127] width 220 height 490
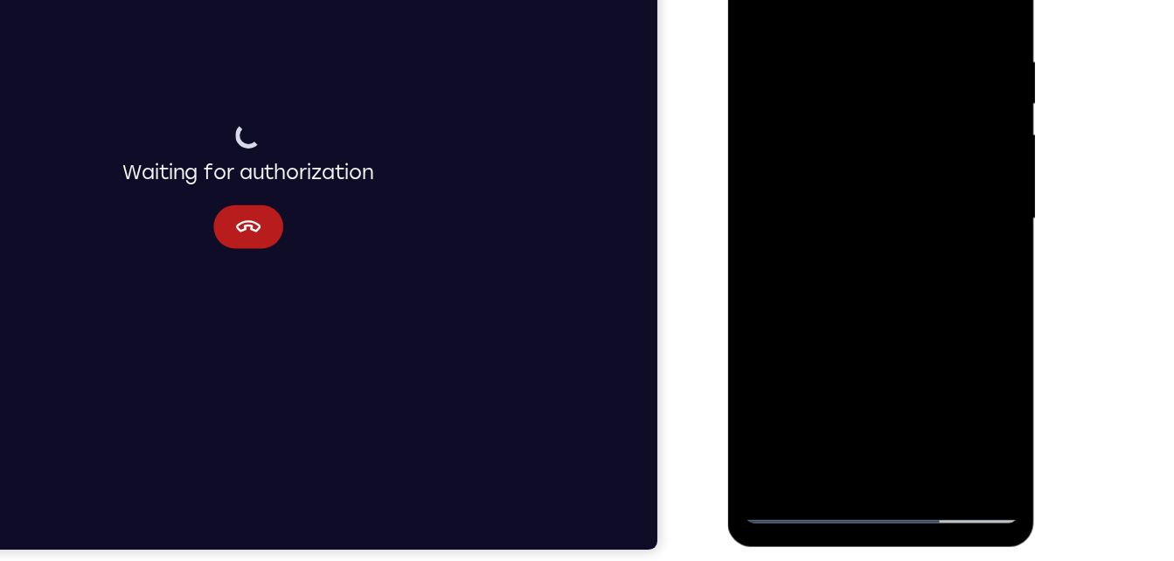
click at [810, 365] on div at bounding box center [851, 158] width 220 height 490
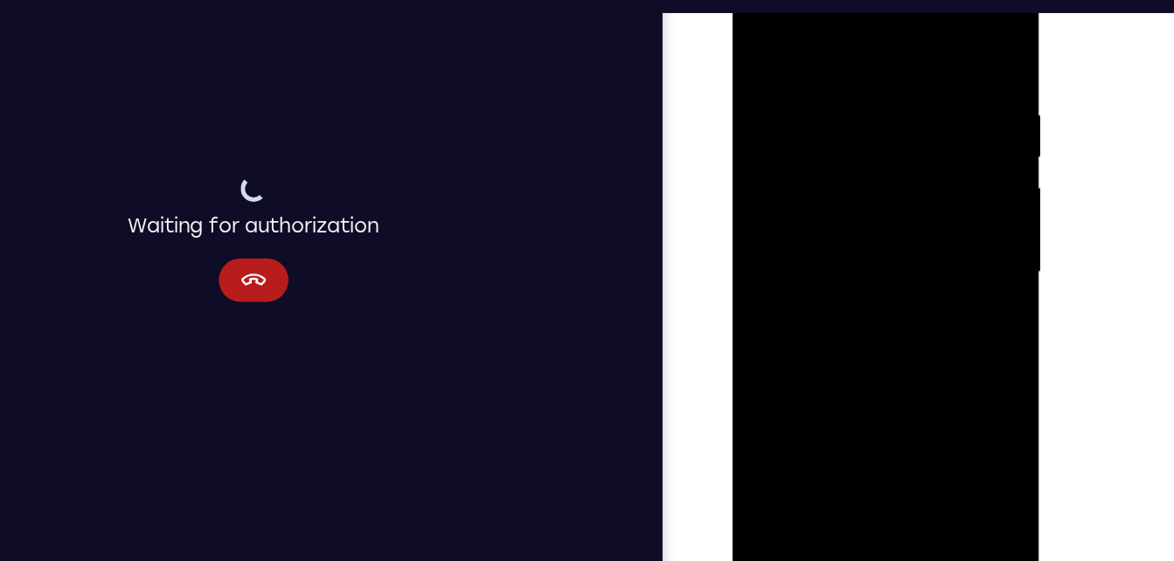
click at [835, 34] on div at bounding box center [856, 211] width 220 height 490
click at [774, 66] on div at bounding box center [856, 211] width 220 height 490
click at [859, 248] on div at bounding box center [856, 211] width 220 height 490
click at [866, 59] on div at bounding box center [856, 211] width 220 height 490
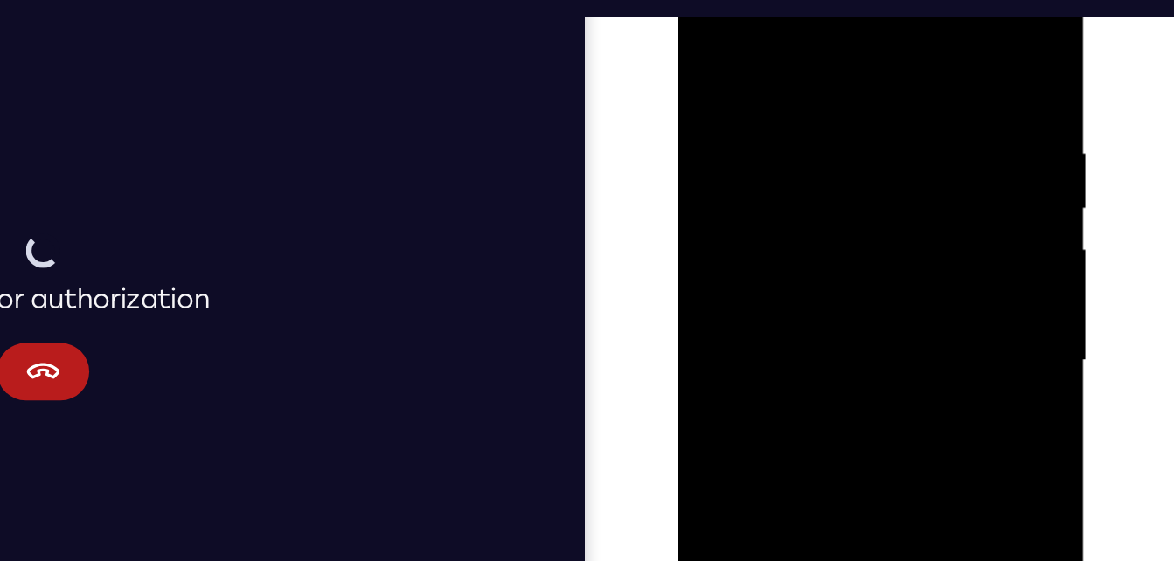
drag, startPoint x: 811, startPoint y: 44, endPoint x: 816, endPoint y: 36, distance: 9.0
click at [816, 36] on div at bounding box center [802, 195] width 220 height 490
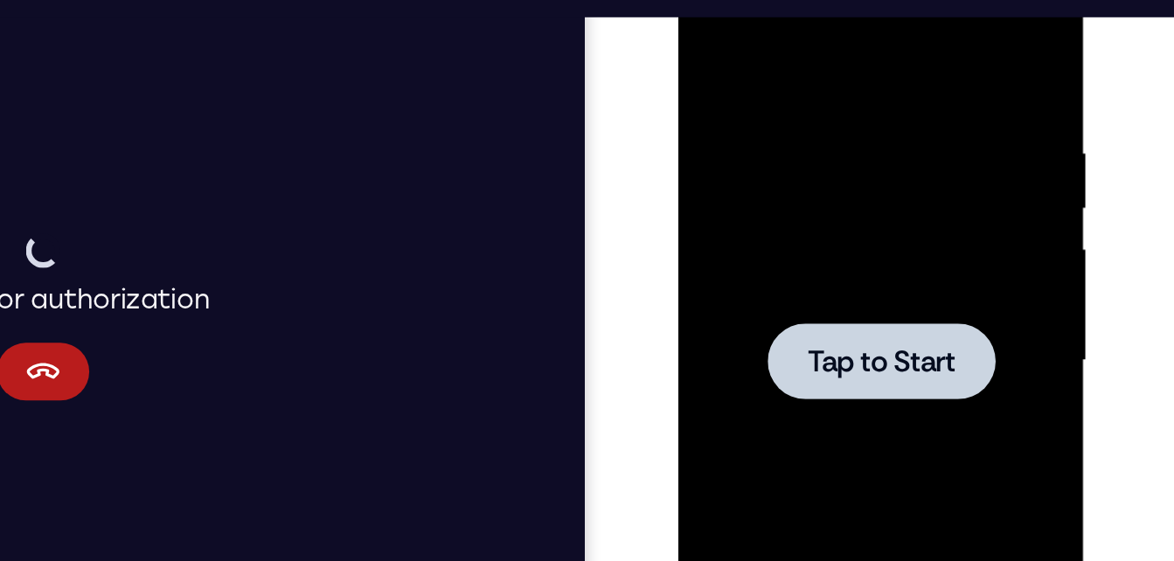
click at [822, 41] on div at bounding box center [802, 195] width 220 height 490
